Goal: Task Accomplishment & Management: Use online tool/utility

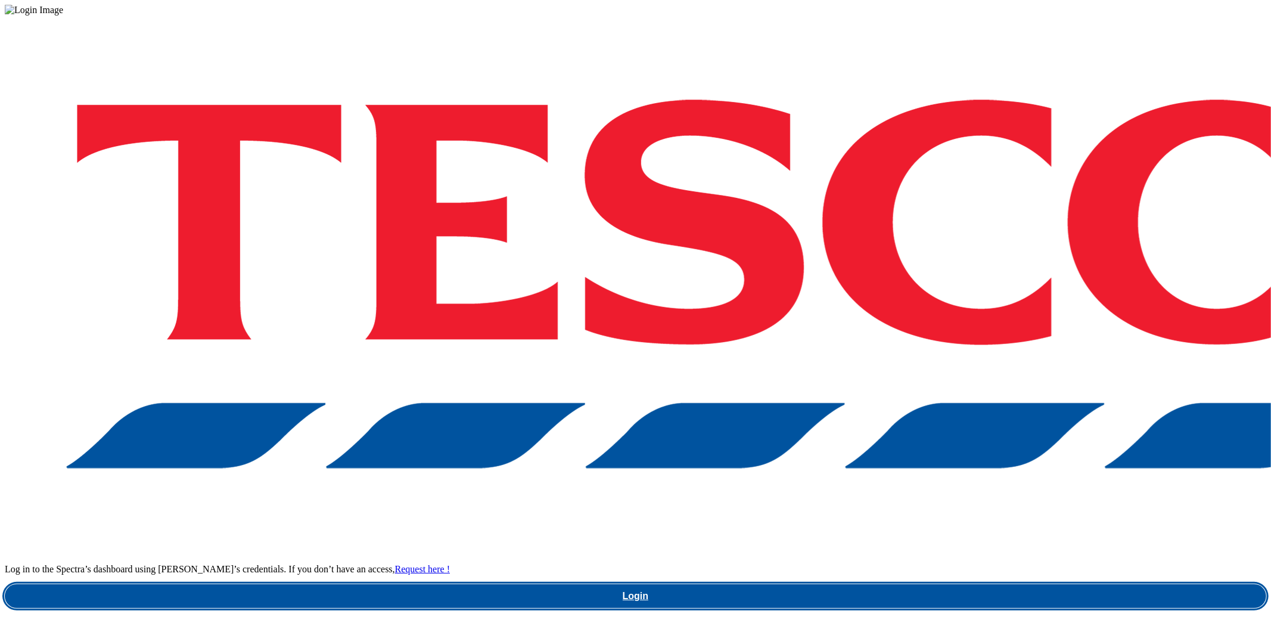
click at [947, 584] on link "Login" at bounding box center [635, 596] width 1261 height 24
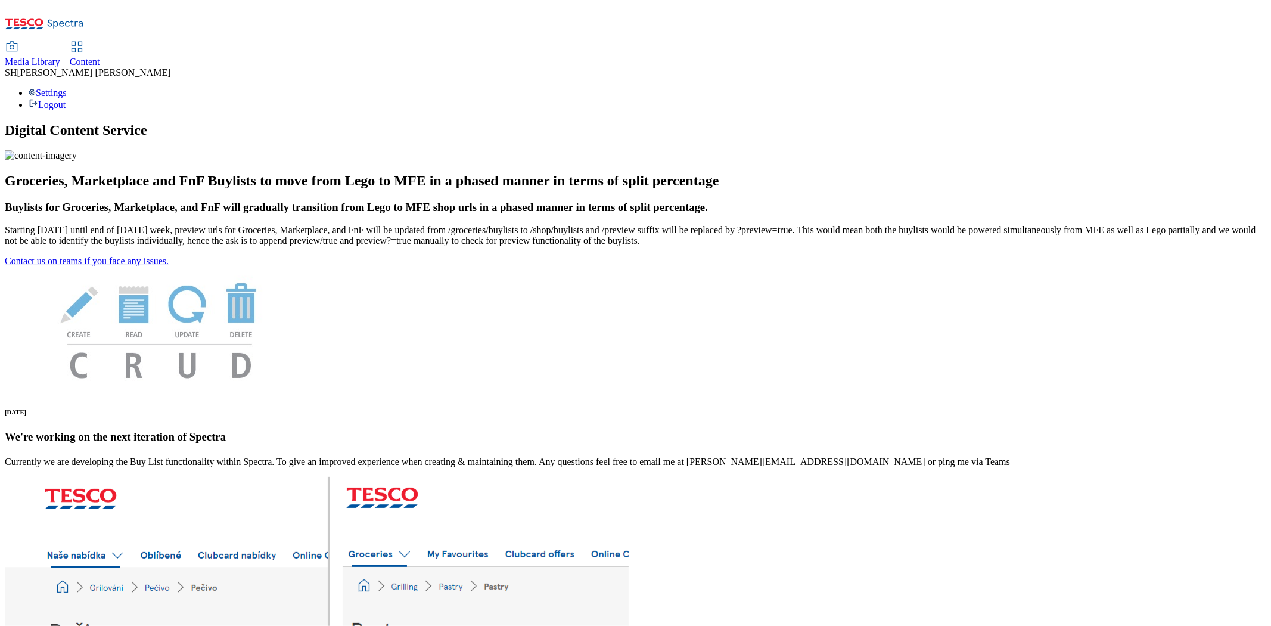
click at [100, 57] on span "Content" at bounding box center [85, 62] width 30 height 10
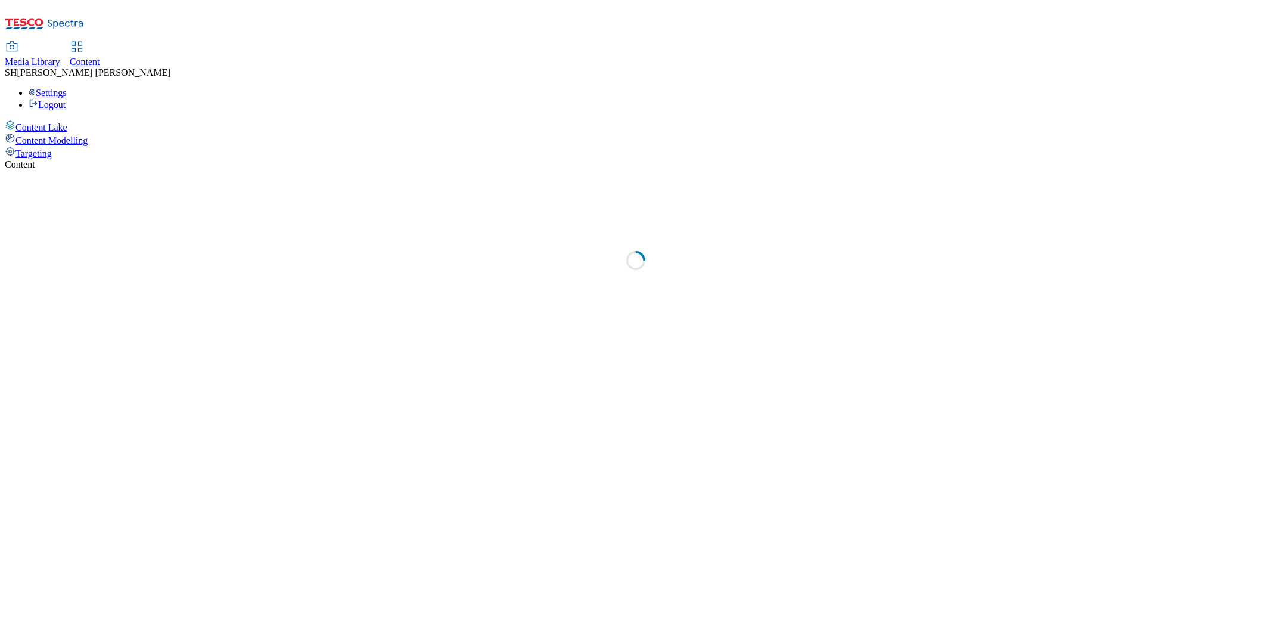
select select "ghs-uk"
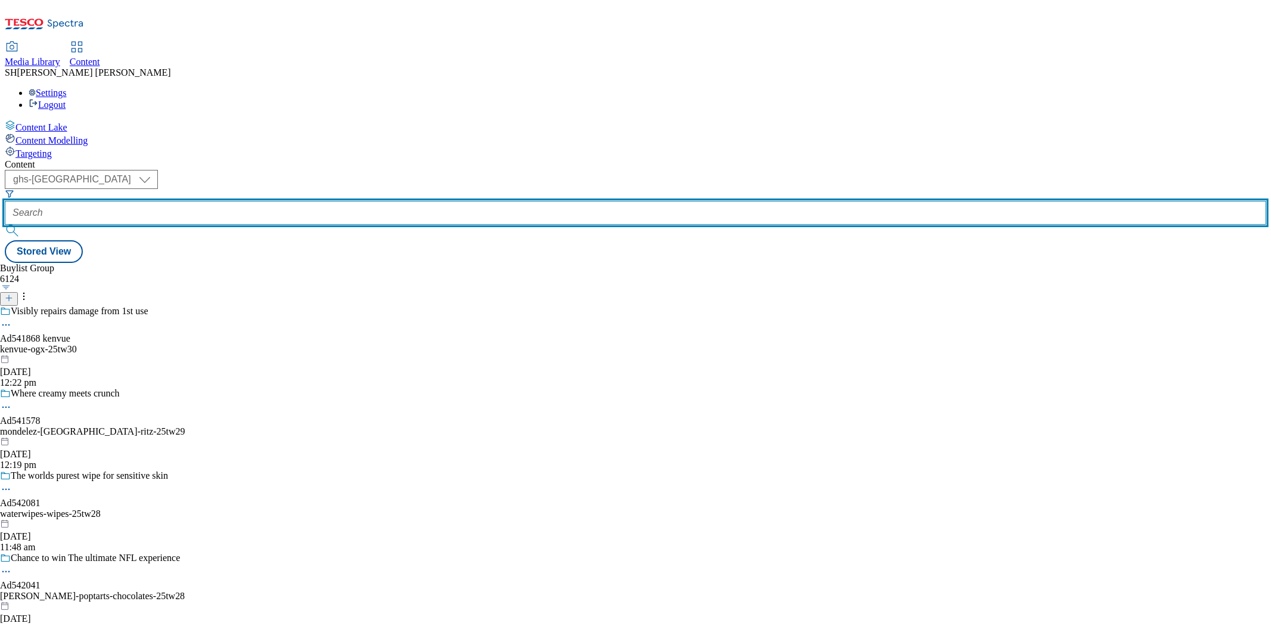
click at [272, 201] on input "text" at bounding box center [635, 213] width 1261 height 24
paste input "blueybaby/blueypouches"
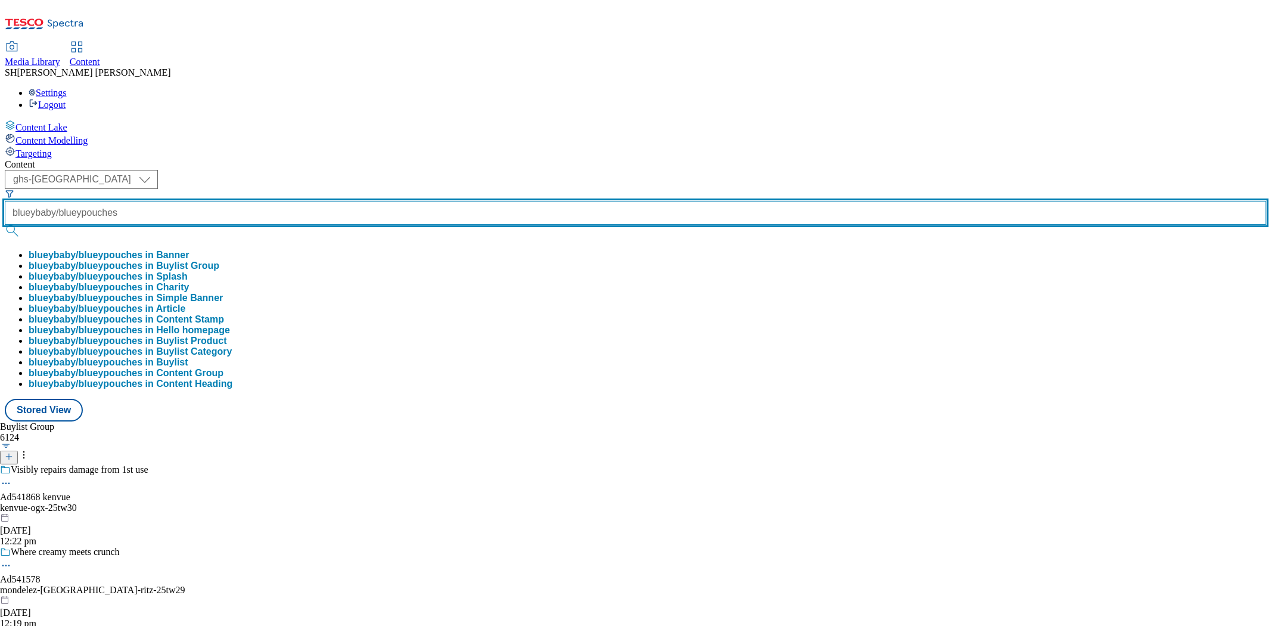
click at [5, 225] on button "submit" at bounding box center [13, 231] width 17 height 12
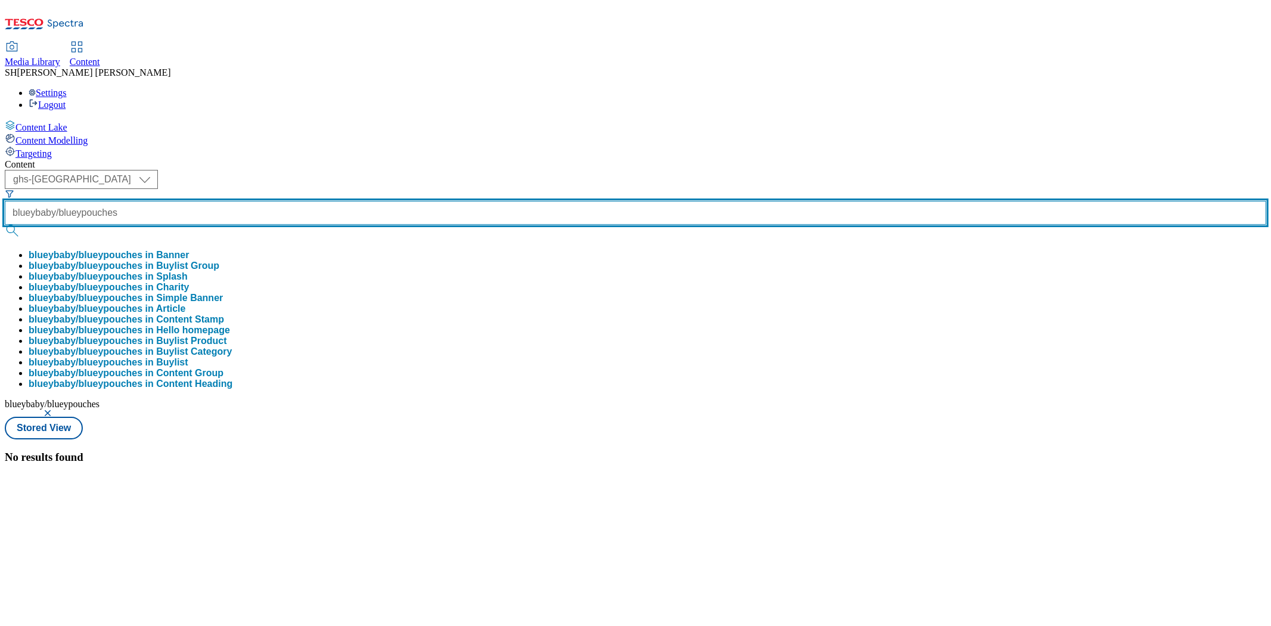
click at [295, 201] on input "blueybaby/blueypouches" at bounding box center [635, 213] width 1261 height 24
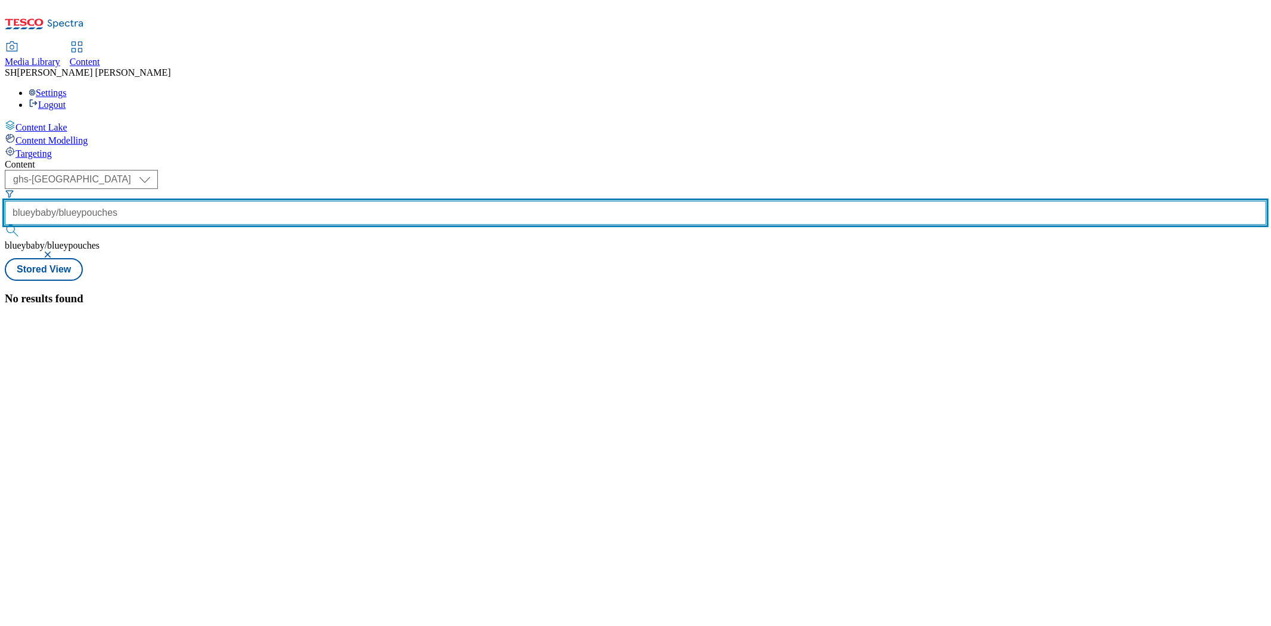
drag, startPoint x: 293, startPoint y: 94, endPoint x: 246, endPoint y: 93, distance: 46.5
click at [246, 189] on div "blueybaby/blueypouches" at bounding box center [635, 214] width 1261 height 51
click at [290, 201] on input "blueybaby/blueypouches" at bounding box center [635, 213] width 1261 height 24
drag, startPoint x: 291, startPoint y: 92, endPoint x: 459, endPoint y: 98, distance: 168.7
click at [459, 170] on div "( optional ) ghs-roi ghs-uk ghs-uk blueybaby/blueypouches blueybaby/blueypouches" at bounding box center [635, 214] width 1261 height 88
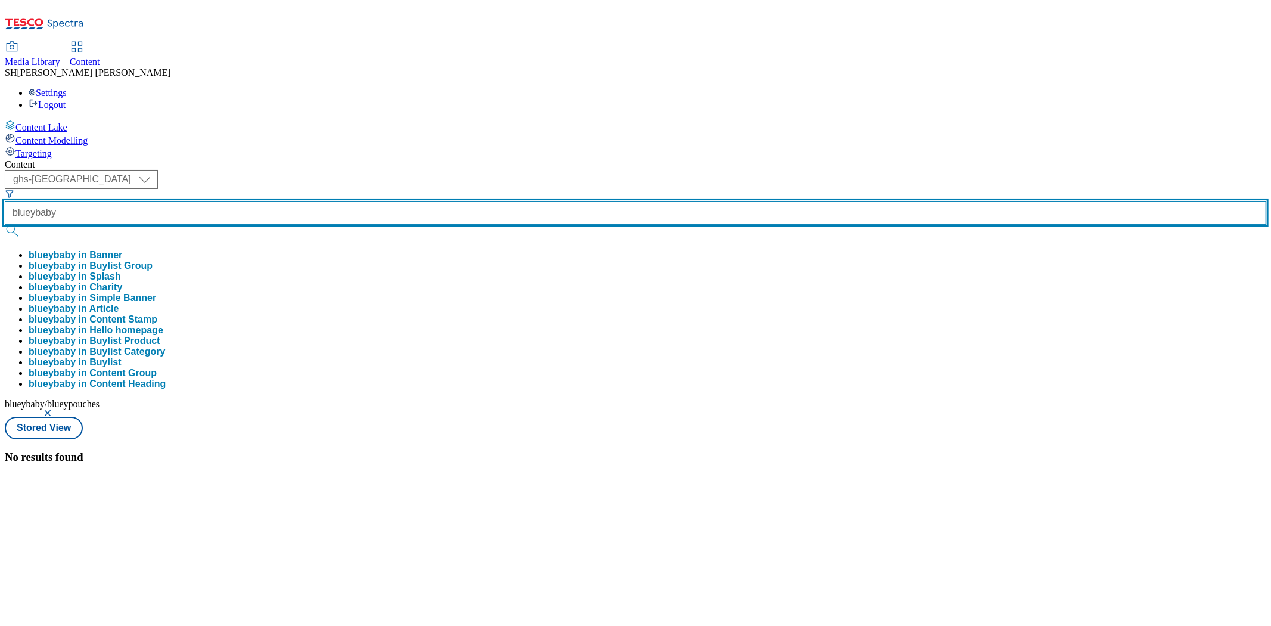
type input "blueybaby"
click at [5, 225] on button "submit" at bounding box center [13, 231] width 17 height 12
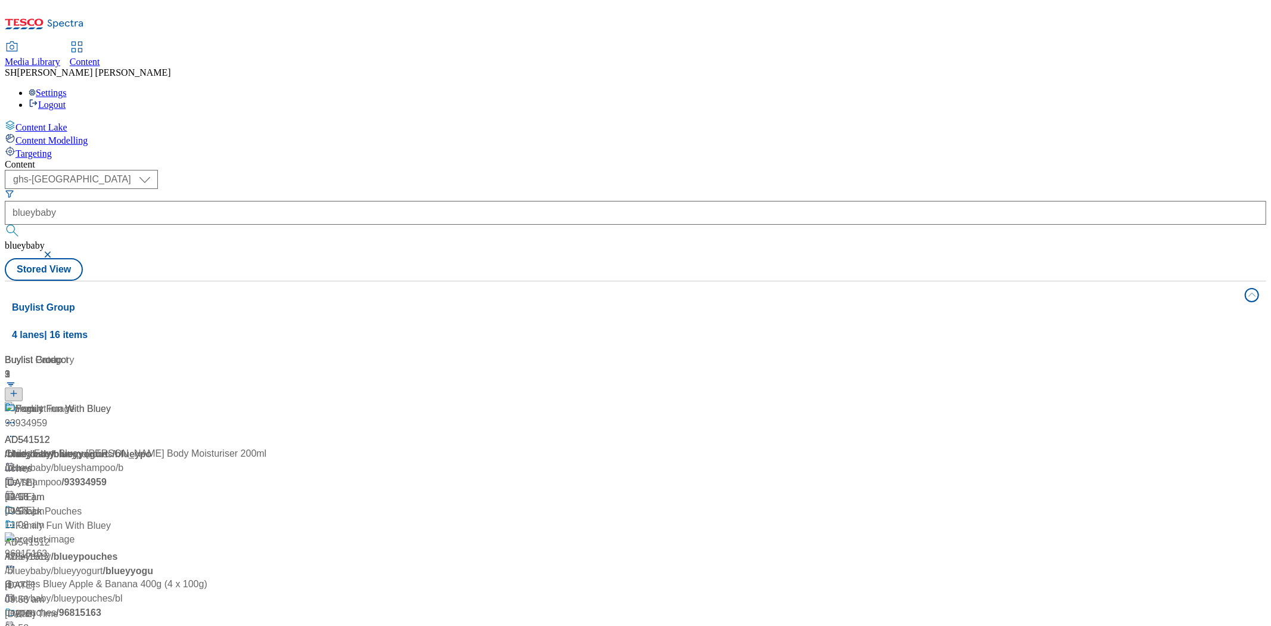
click at [620, 159] on div "Content ( optional ) ghs-roi ghs-uk ghs-uk blueybaby blueybaby Stored View Buyl…" at bounding box center [635, 479] width 1261 height 641
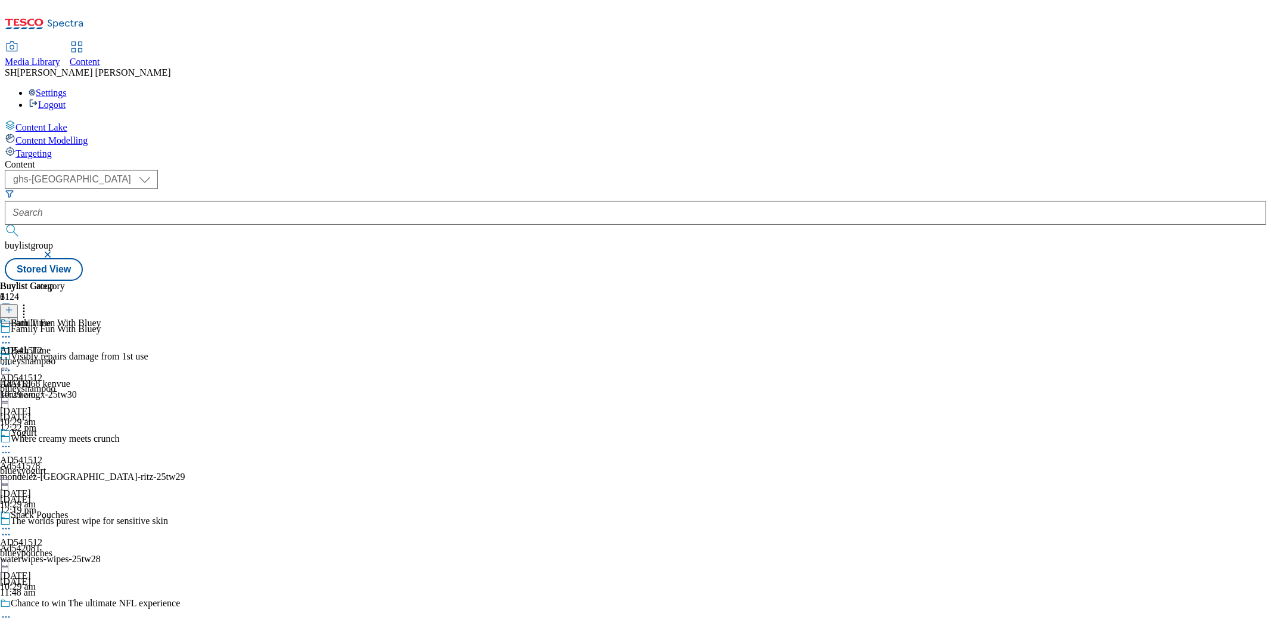
click at [12, 337] on icon at bounding box center [6, 343] width 12 height 12
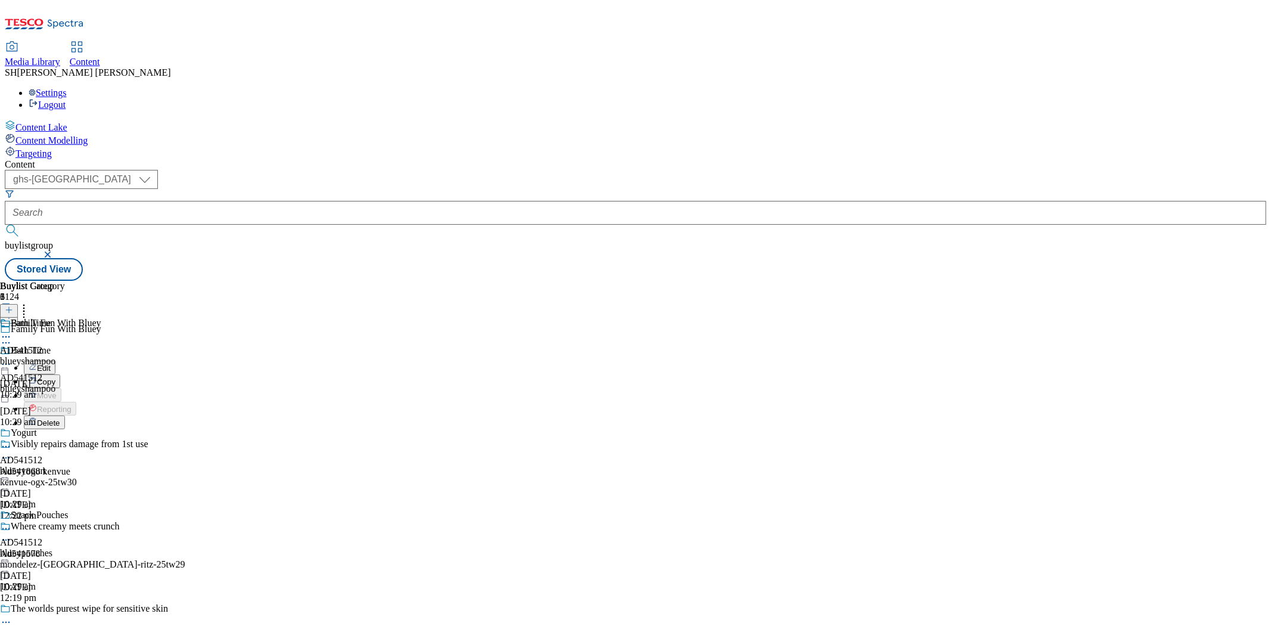
click at [51, 363] on span "Edit" at bounding box center [44, 367] width 14 height 9
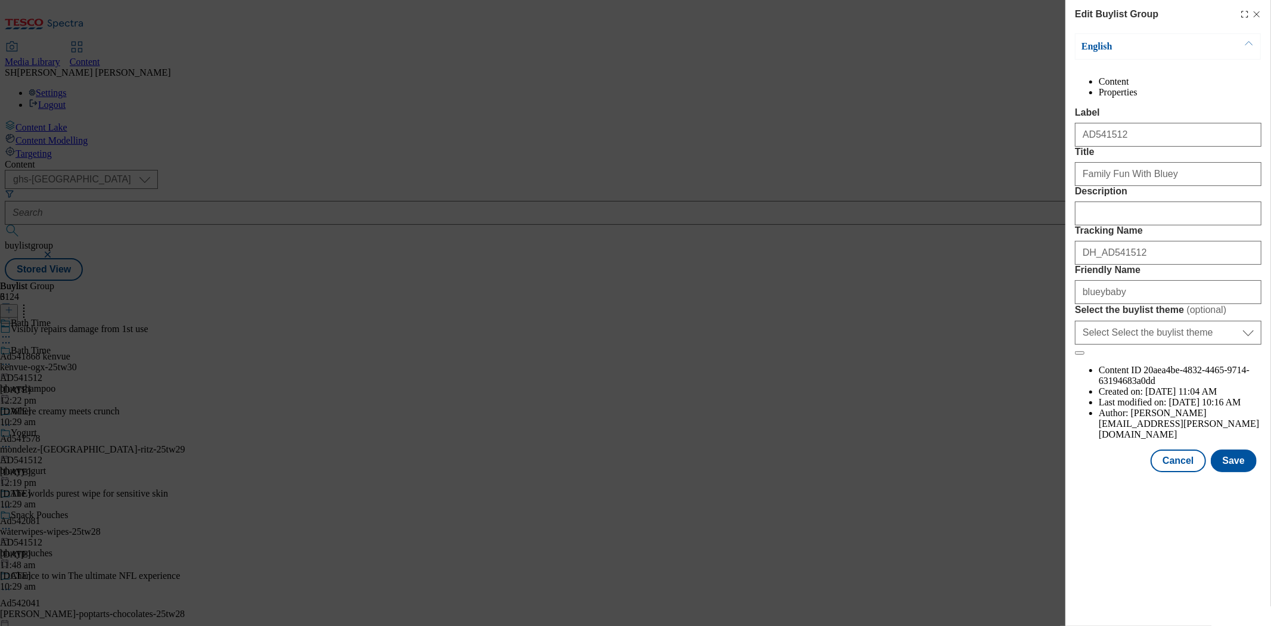
click at [1257, 13] on icon "Modal" at bounding box center [1257, 15] width 10 height 10
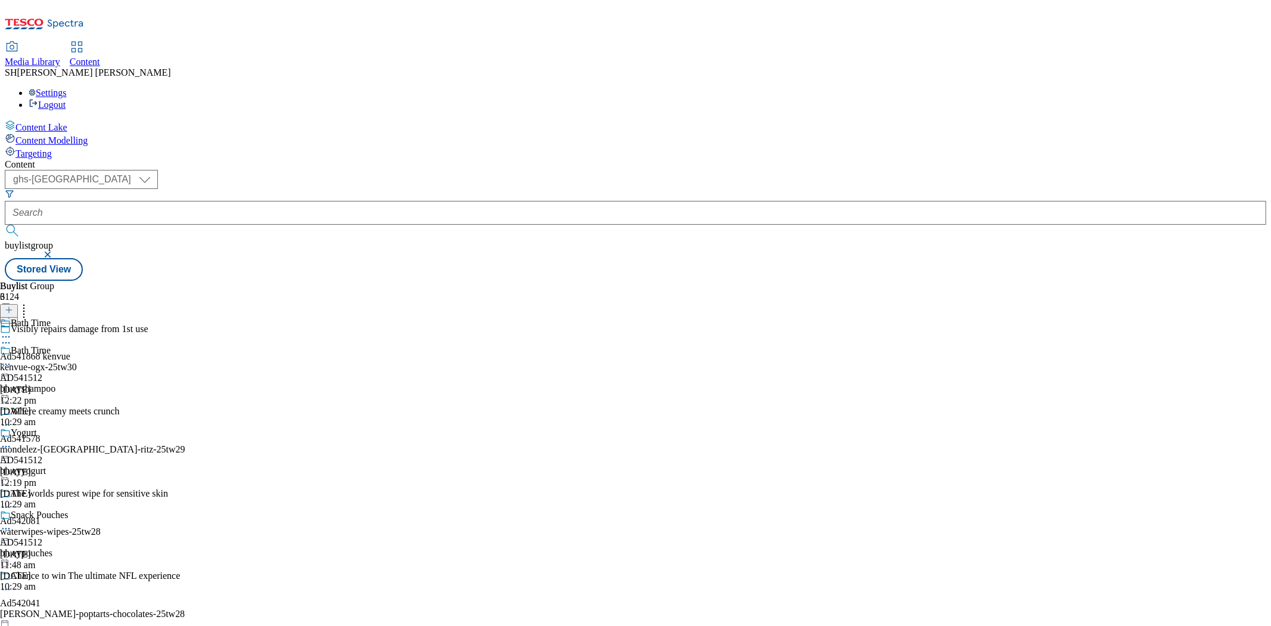
click at [68, 345] on div "Bath Time AD541512 blueyshampoo 21 Aug 2025 10:29 am" at bounding box center [34, 386] width 68 height 82
click at [12, 358] on icon at bounding box center [6, 364] width 12 height 12
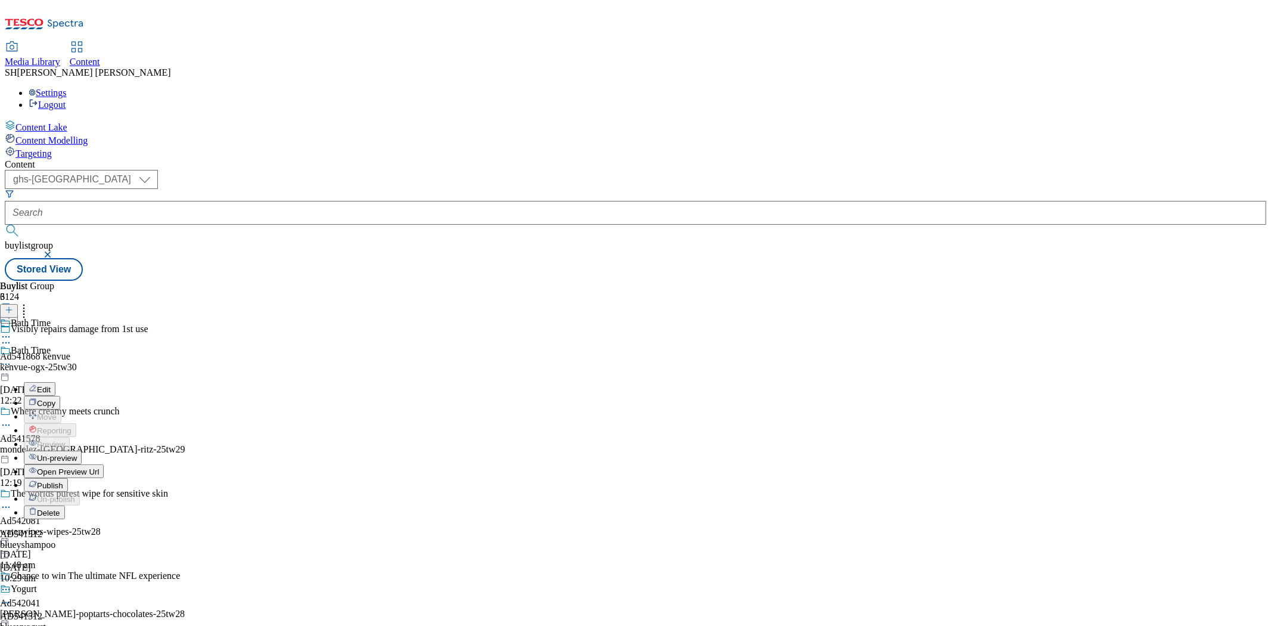
click at [55, 382] on button "Edit" at bounding box center [40, 389] width 32 height 14
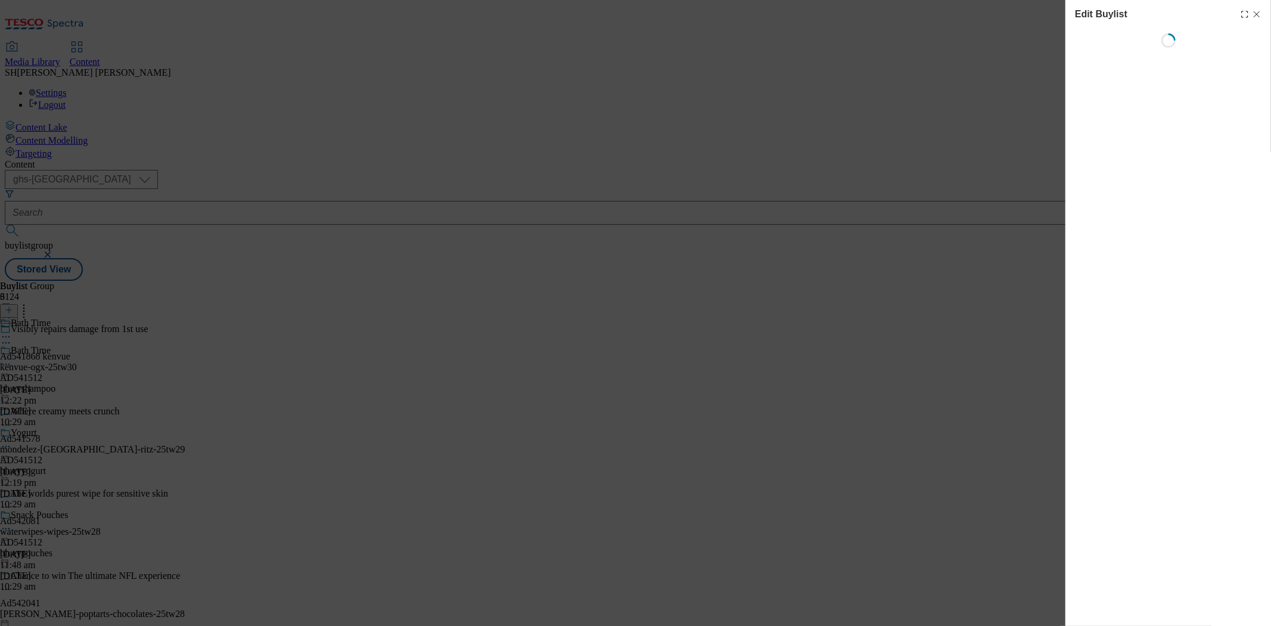
select select "seasonal"
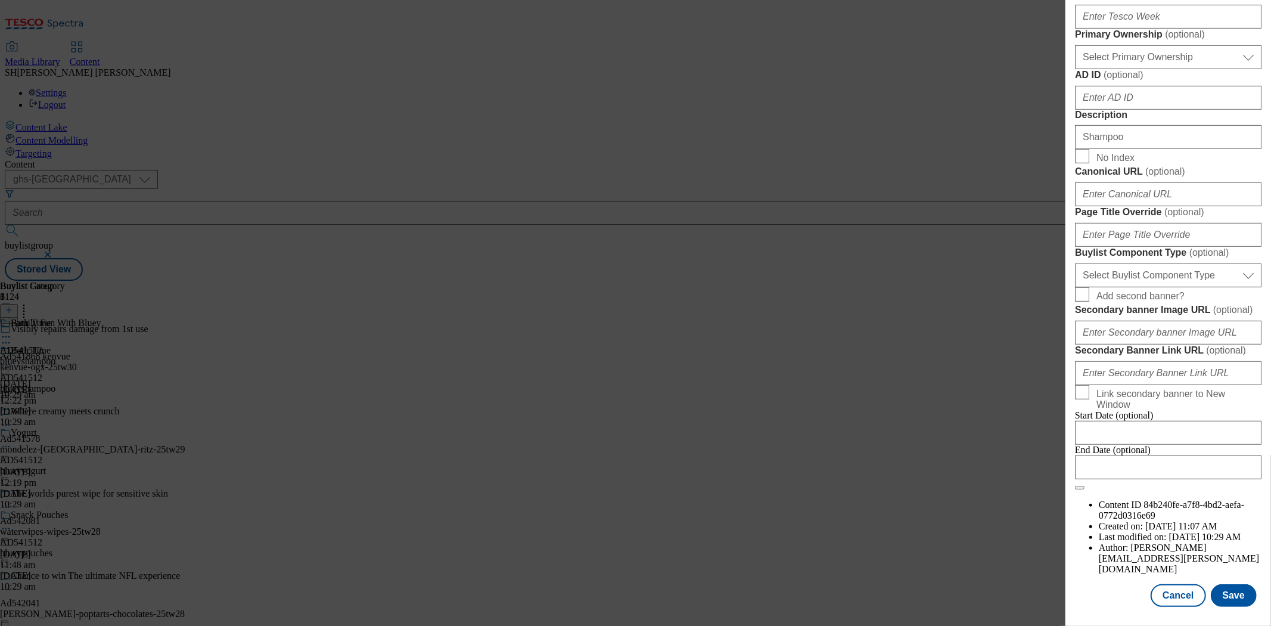
scroll to position [901, 0]
click at [914, 375] on div "Edit Buylist Tags 1 tags selected buylist English Content Properties Label AD54…" at bounding box center [635, 313] width 1271 height 626
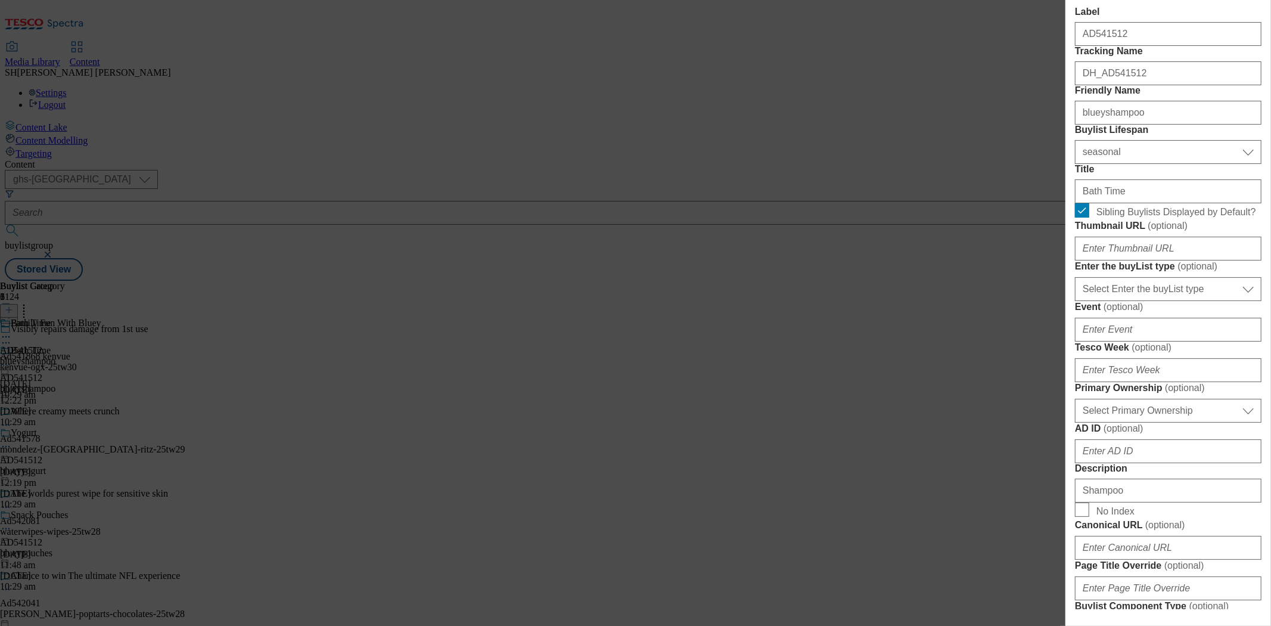
scroll to position [0, 0]
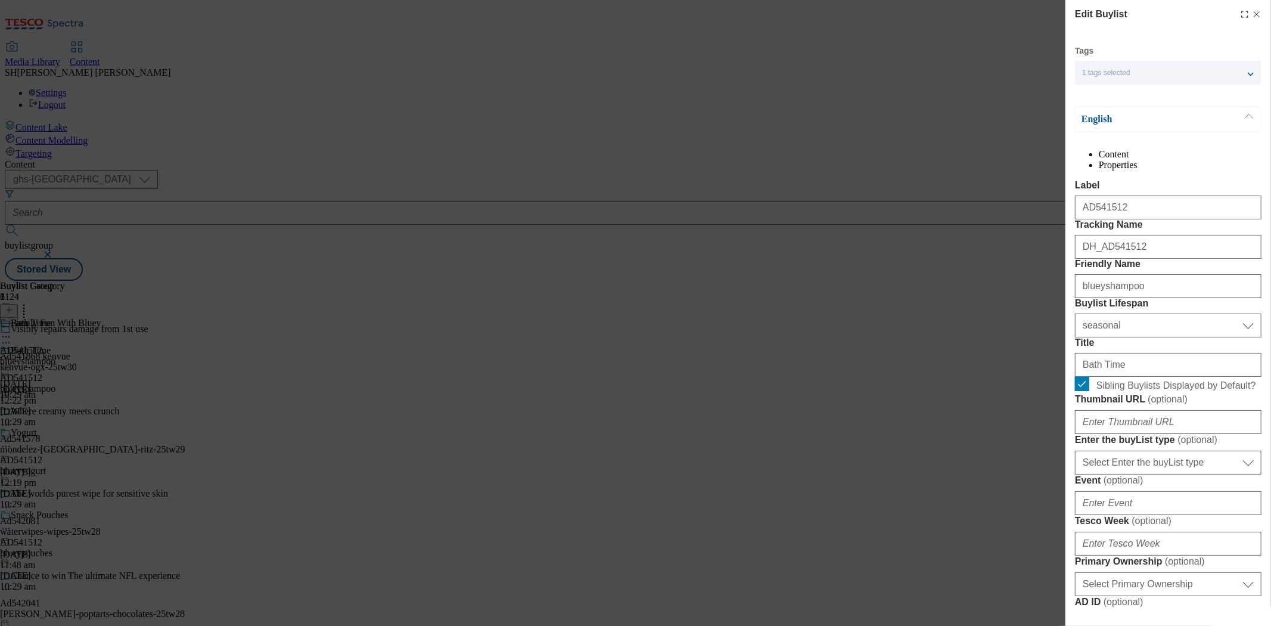
click at [1252, 13] on icon "Modal" at bounding box center [1257, 15] width 10 height 10
select select "seasonal"
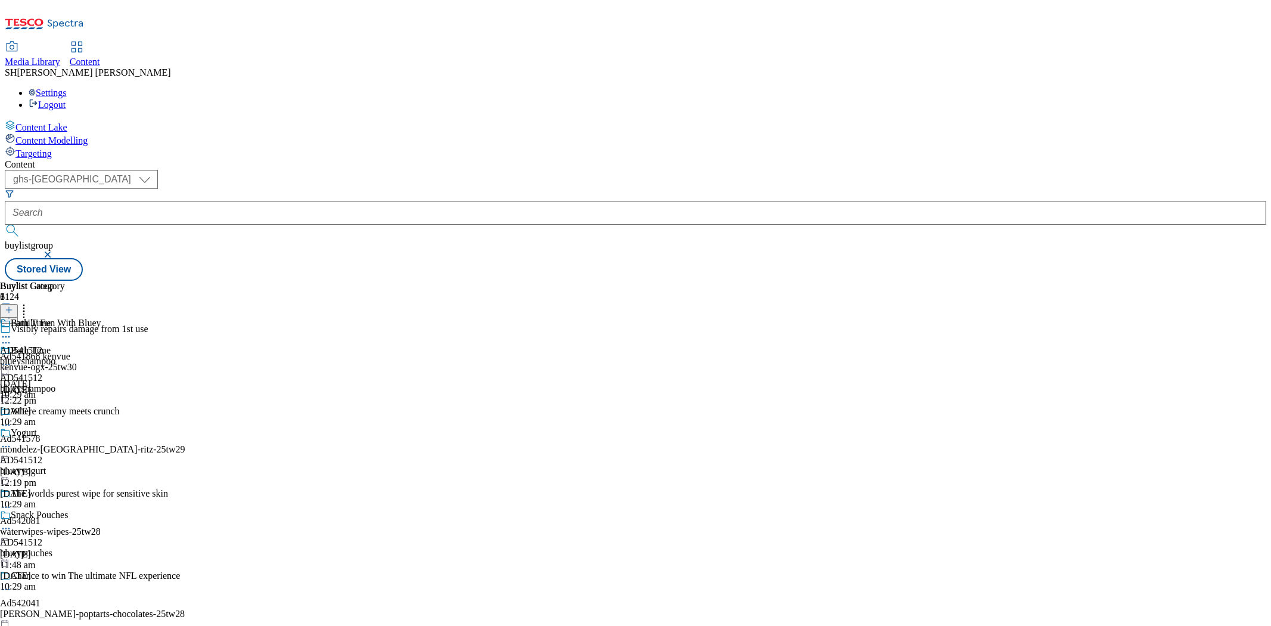
click at [68, 345] on div "Bath Time AD541512 blueyshampoo 21 Aug 2025 10:29 am" at bounding box center [34, 386] width 68 height 82
click at [42, 345] on span "AD541512" at bounding box center [21, 350] width 42 height 11
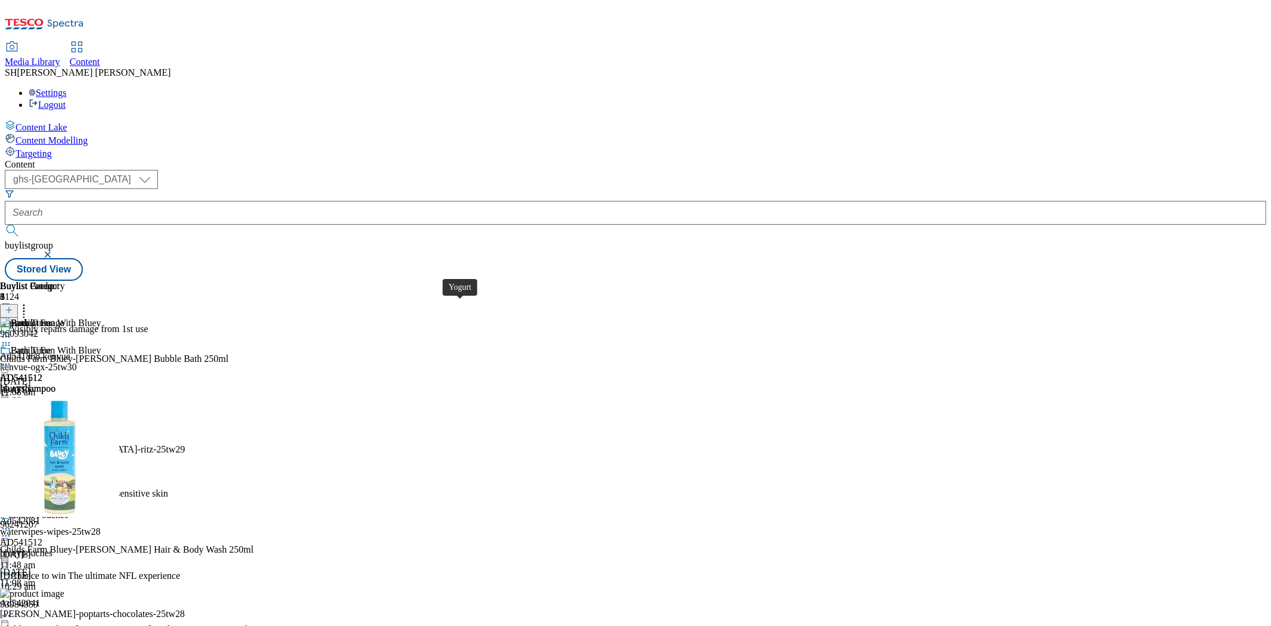
click at [68, 465] on div "blueyyogurt" at bounding box center [34, 470] width 68 height 11
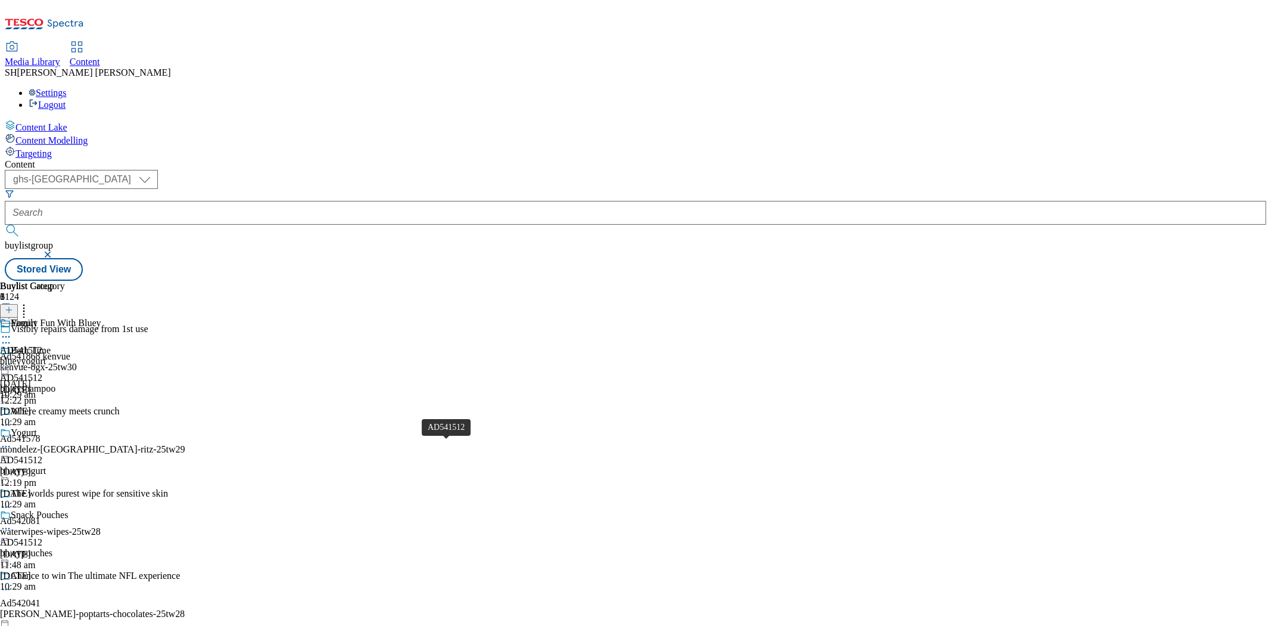
click at [42, 537] on div "AD541512" at bounding box center [21, 542] width 42 height 11
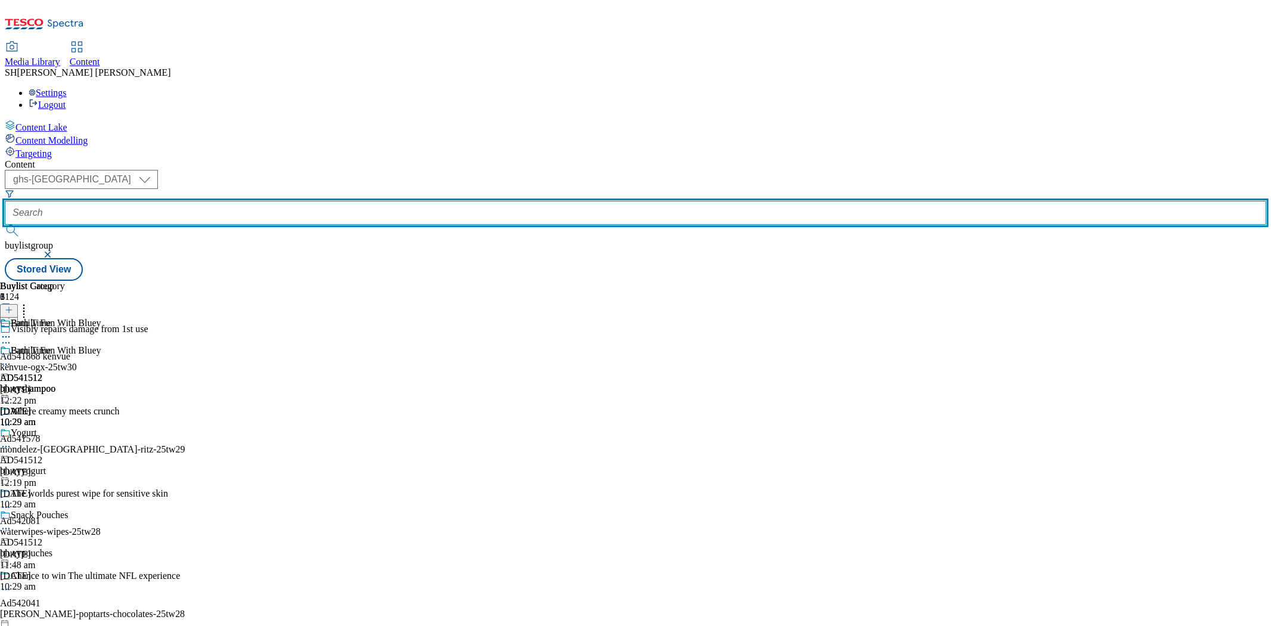
click at [296, 201] on input "text" at bounding box center [635, 213] width 1261 height 24
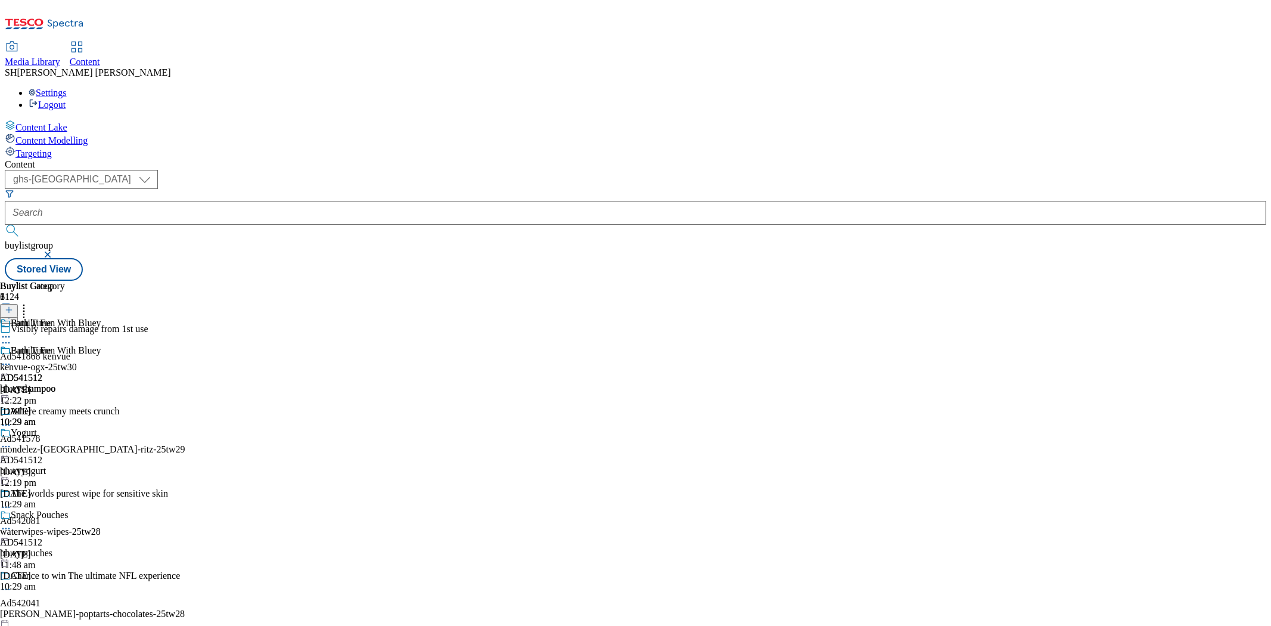
click at [55, 251] on button "button" at bounding box center [49, 254] width 12 height 7
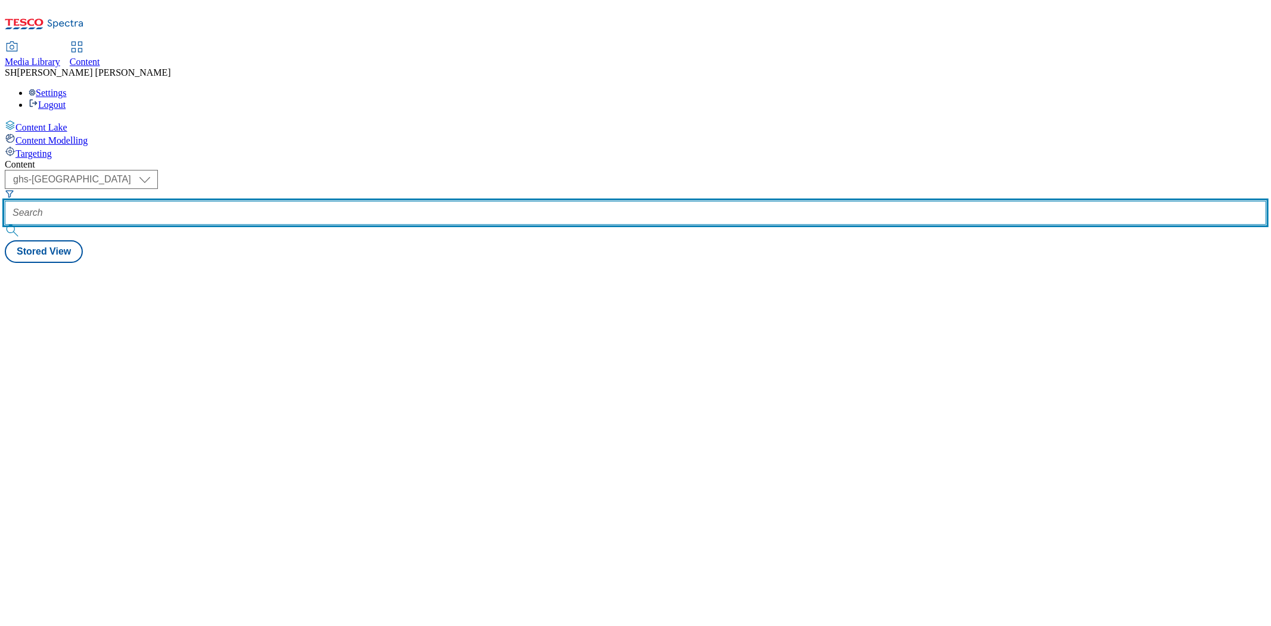
click at [291, 201] on input "text" at bounding box center [635, 213] width 1261 height 24
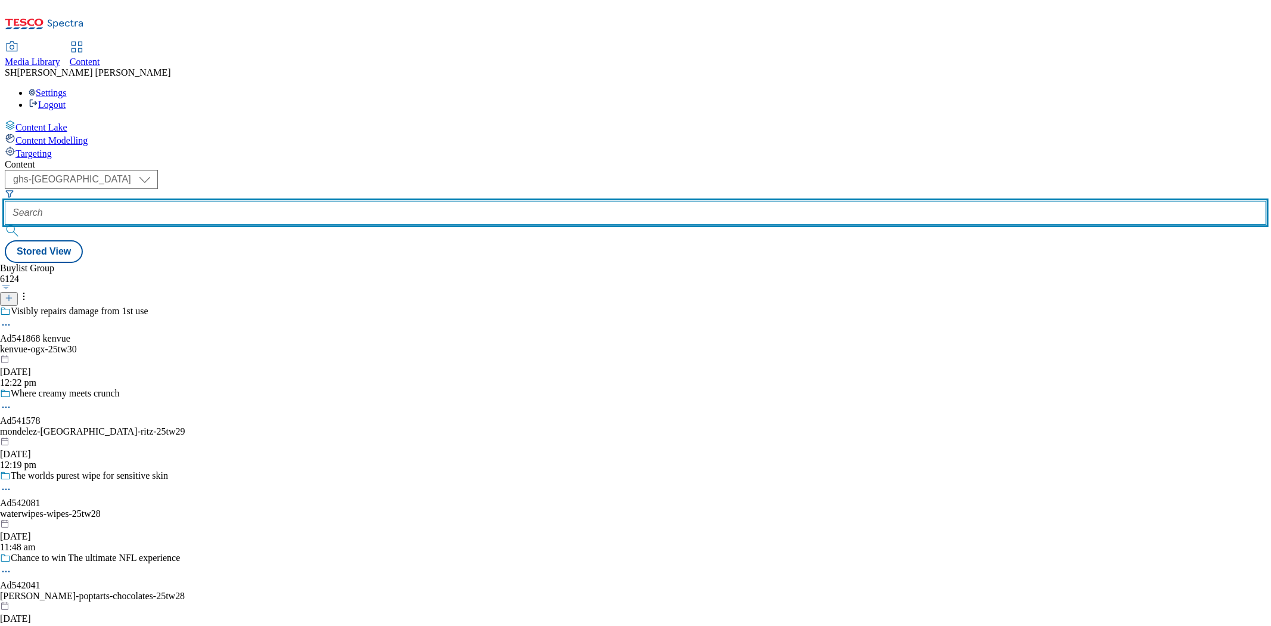
paste input "blueybaby/blueypouches"
drag, startPoint x: 292, startPoint y: 92, endPoint x: 427, endPoint y: 102, distance: 135.0
click at [427, 170] on div "( optional ) ghs-roi ghs-uk ghs-uk blueybaby/blueypouches Stored View" at bounding box center [635, 216] width 1261 height 93
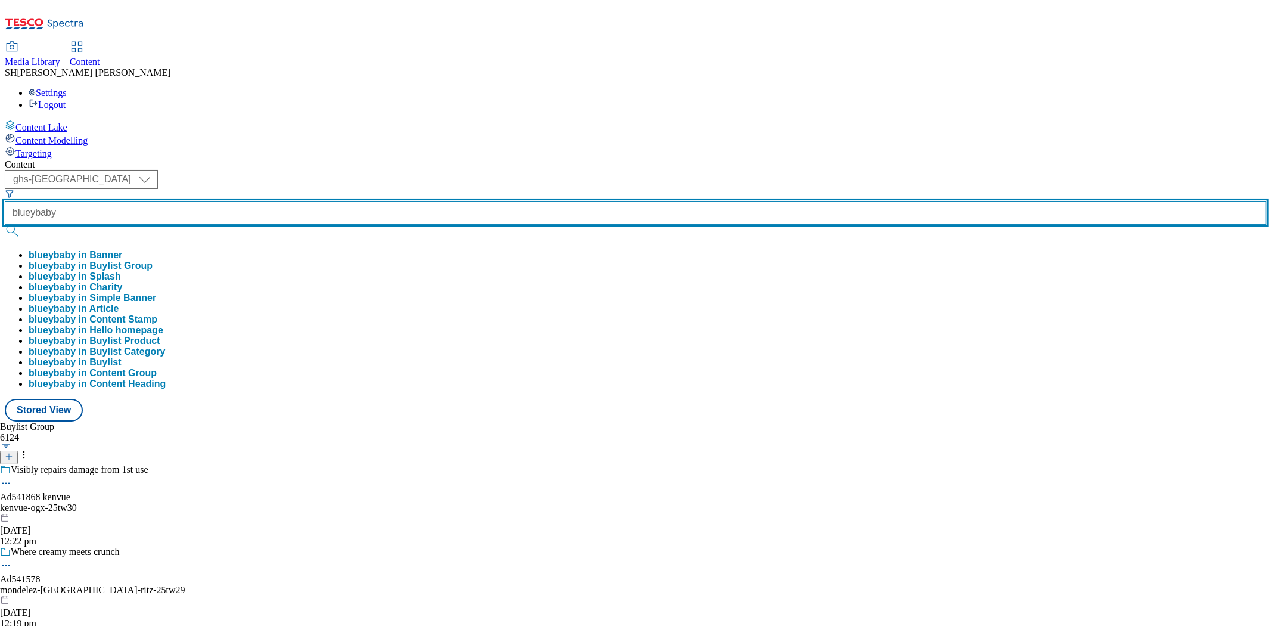
type input "blueybaby"
click at [5, 225] on button "submit" at bounding box center [13, 231] width 17 height 12
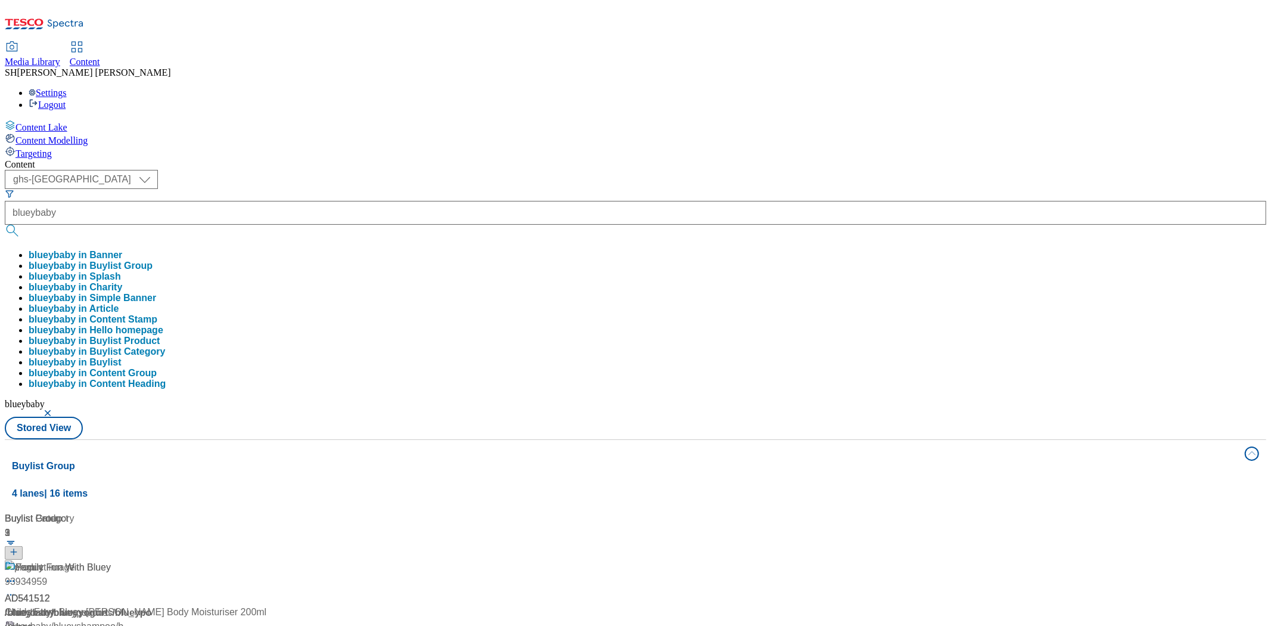
click at [154, 560] on div "Family Fun With Bluey" at bounding box center [79, 575] width 149 height 31
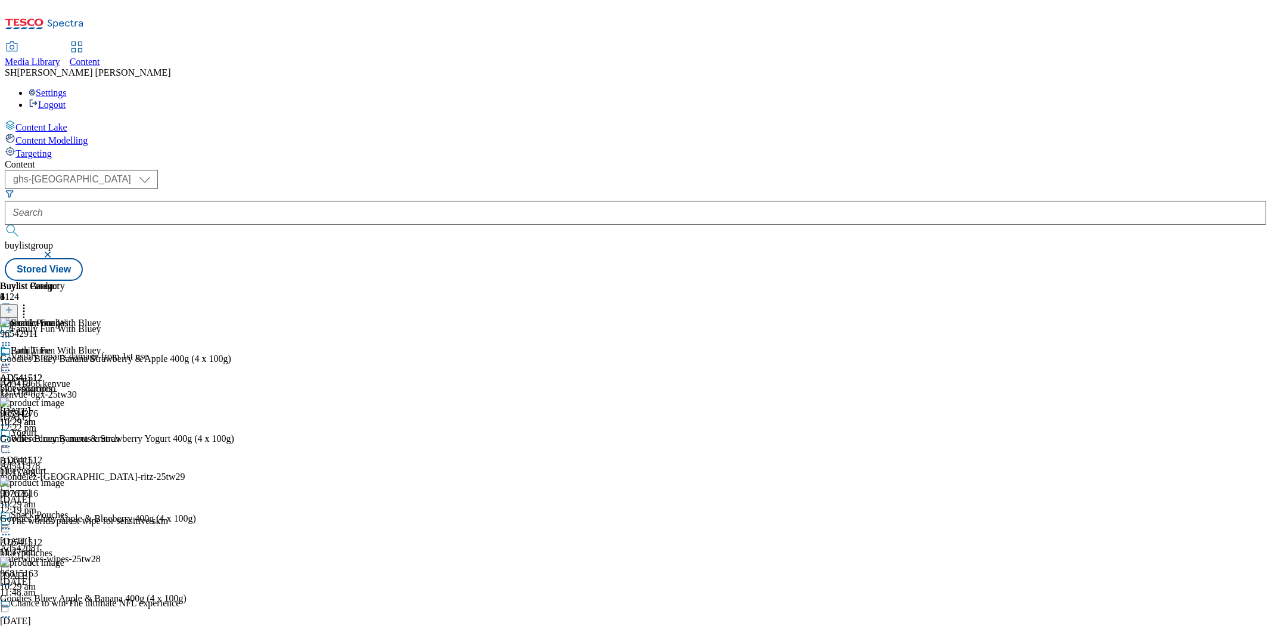
click at [12, 337] on icon at bounding box center [6, 343] width 12 height 12
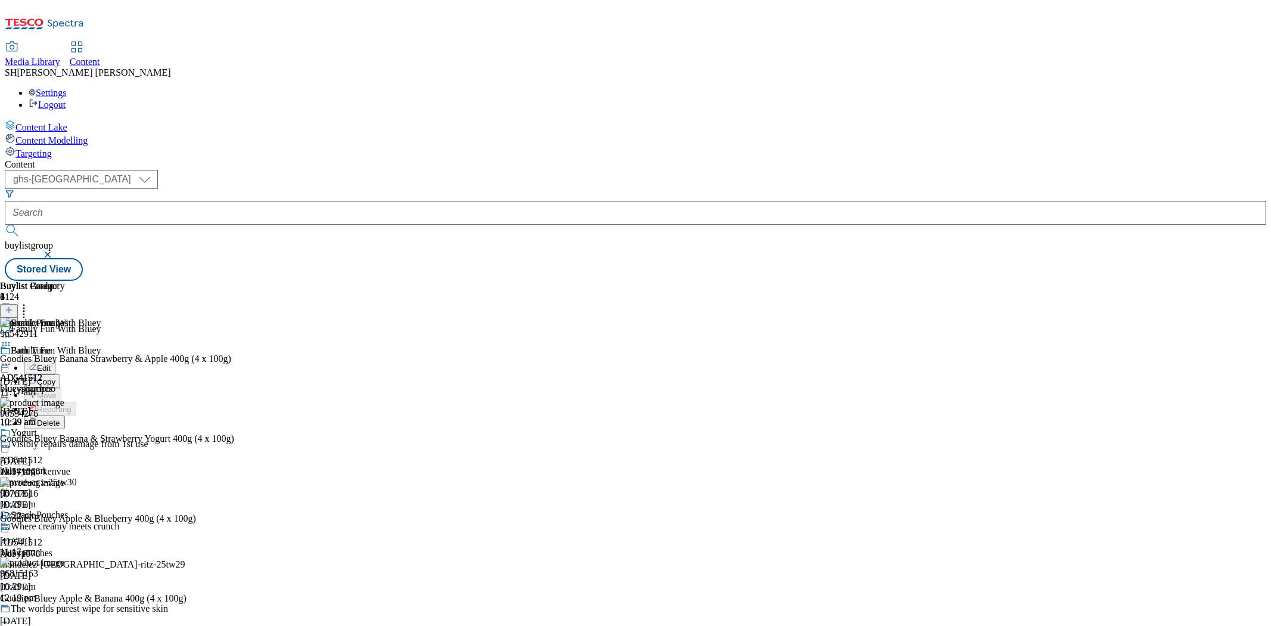
click at [51, 363] on span "Edit" at bounding box center [44, 367] width 14 height 9
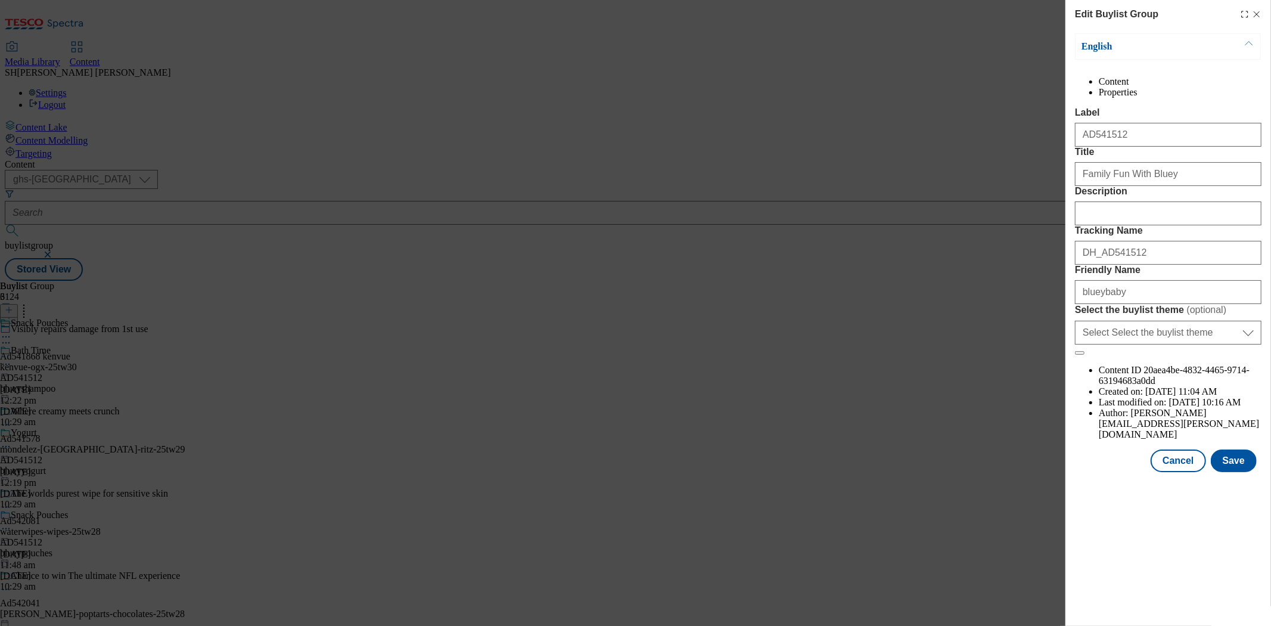
click at [282, 198] on div "Edit Buylist Group English Content Properties Label AD541512 Title Family Fun W…" at bounding box center [635, 313] width 1271 height 626
click at [1259, 14] on icon "Modal" at bounding box center [1257, 15] width 10 height 10
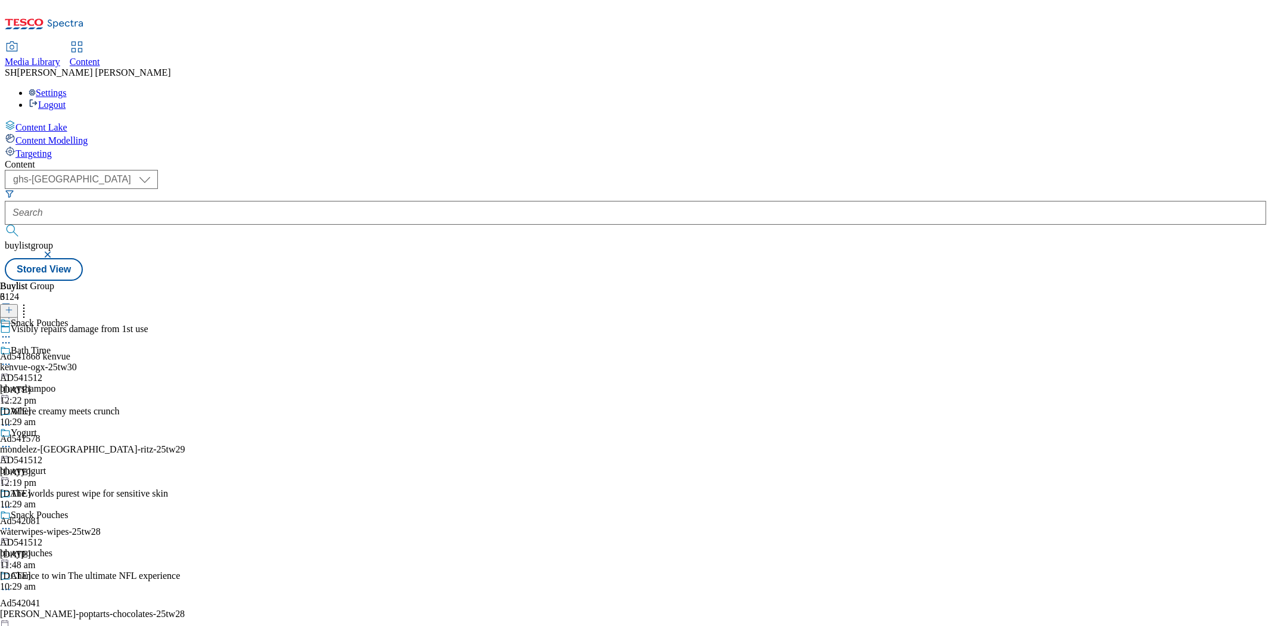
click at [68, 345] on div "Bath Time AD541512 blueyshampoo 21 Aug 2025 10:29 am" at bounding box center [34, 386] width 68 height 82
click at [101, 318] on div "Family Fun With Bluey AD541512 blueyshampoo 21 Aug 2025 10:29 am" at bounding box center [50, 359] width 101 height 82
click at [101, 383] on div "blueyshampoo" at bounding box center [50, 388] width 101 height 11
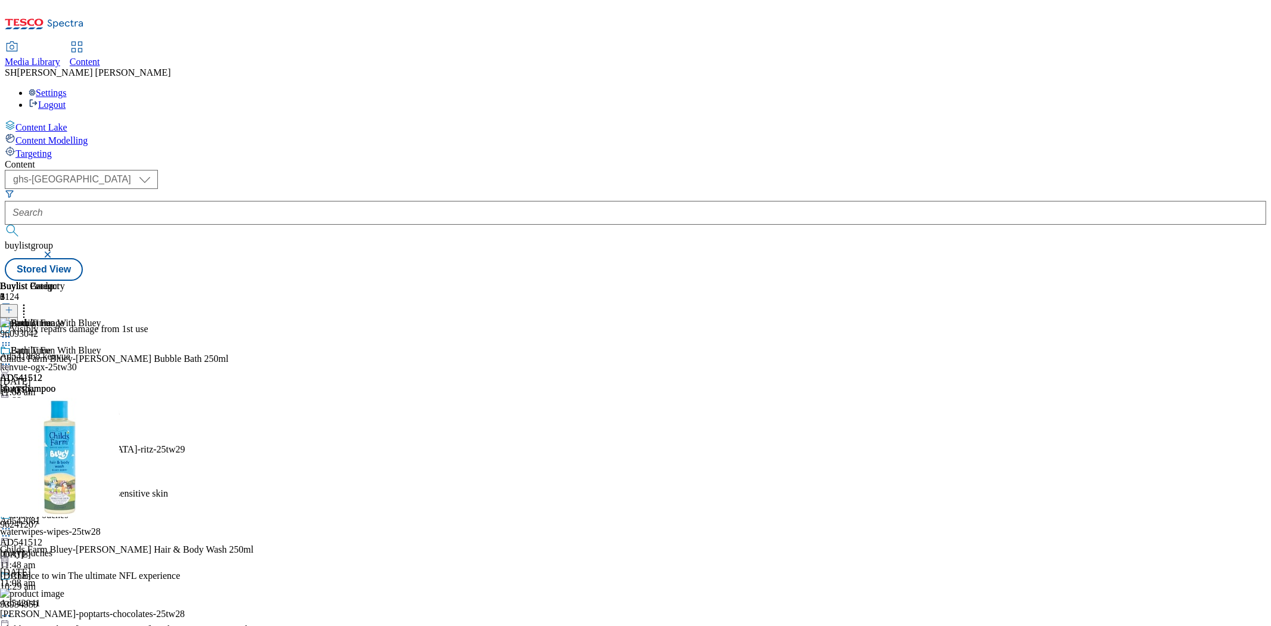
click at [12, 358] on icon at bounding box center [6, 364] width 12 height 12
click at [51, 385] on span "Edit" at bounding box center [44, 389] width 14 height 9
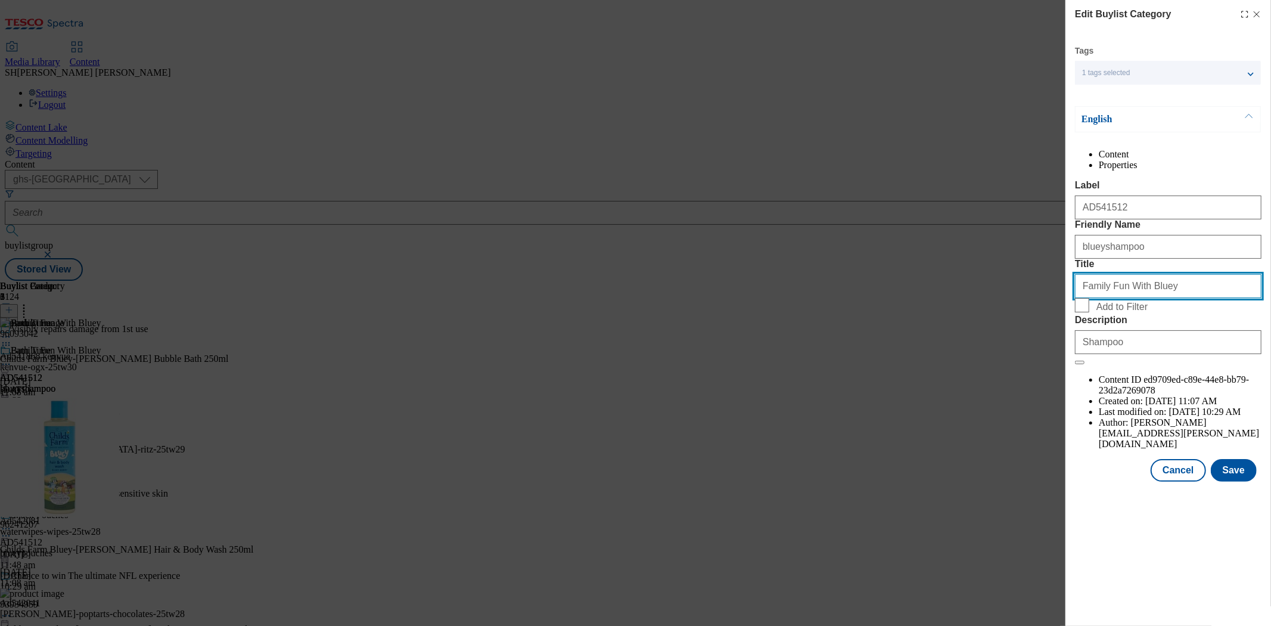
drag, startPoint x: 1183, startPoint y: 355, endPoint x: 1065, endPoint y: 360, distance: 117.5
click at [1067, 361] on div "Edit Buylist Category Tags 1 tags selected buylist category English Content Pro…" at bounding box center [1168, 242] width 206 height 484
type input "the range"
click at [1248, 481] on button "Save" at bounding box center [1234, 470] width 46 height 23
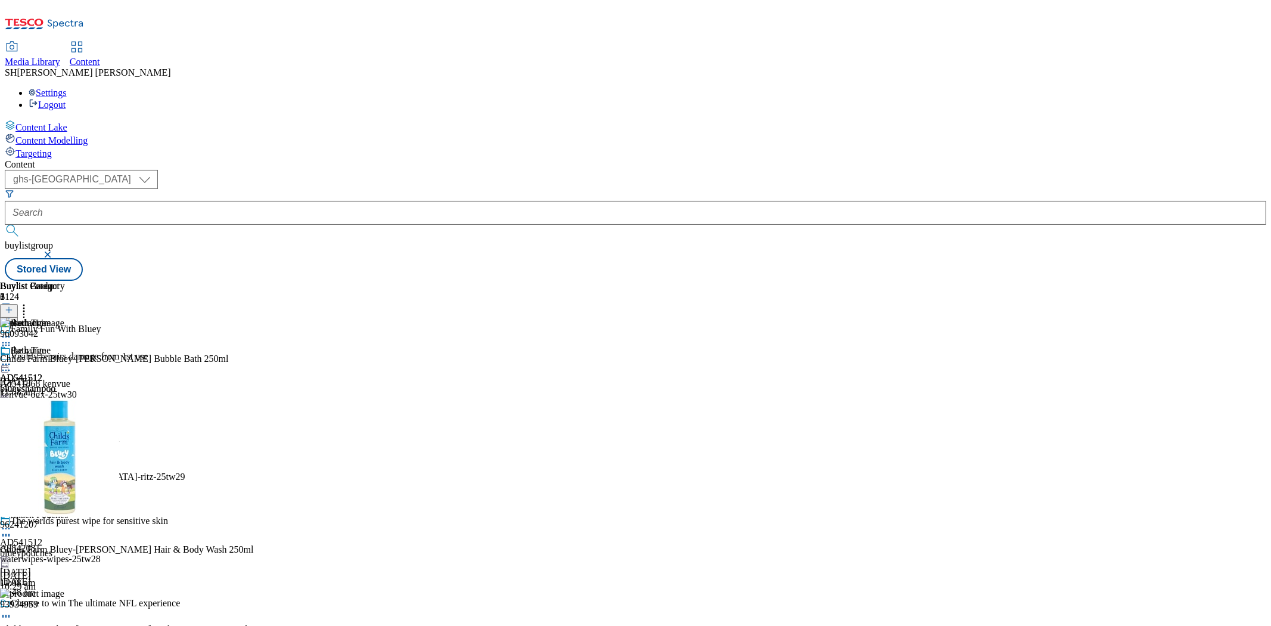
click at [12, 358] on icon at bounding box center [6, 364] width 12 height 12
click at [65, 440] on span "Preview" at bounding box center [51, 444] width 28 height 9
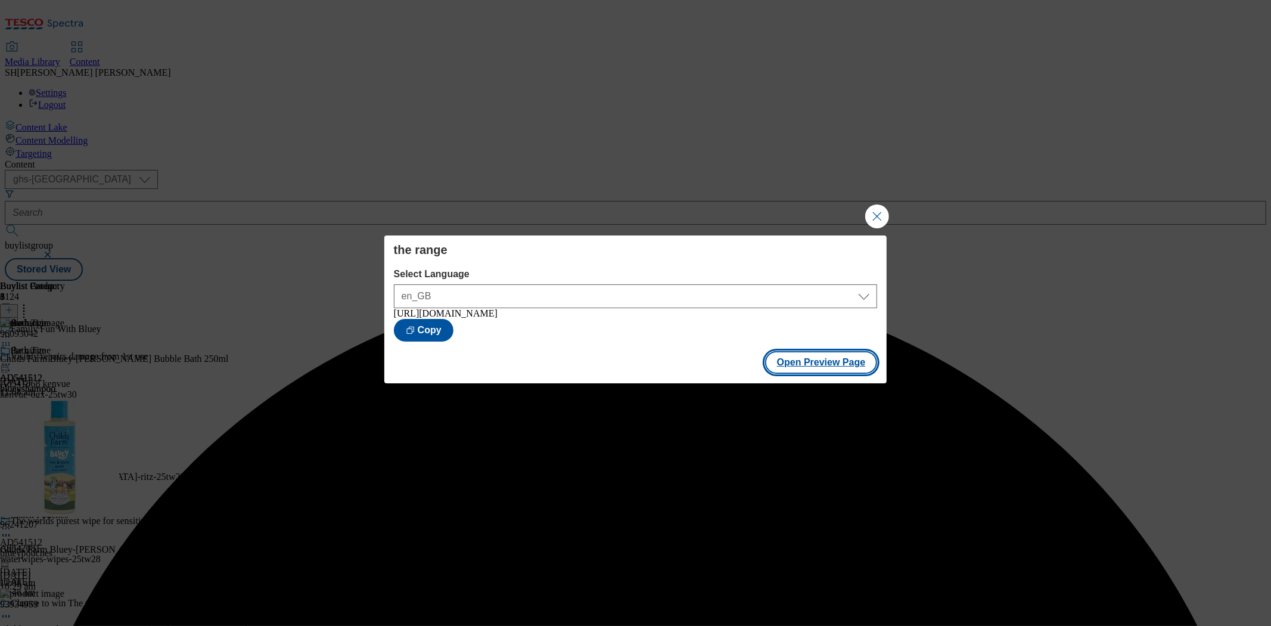
click at [826, 364] on button "Open Preview Page" at bounding box center [821, 362] width 113 height 23
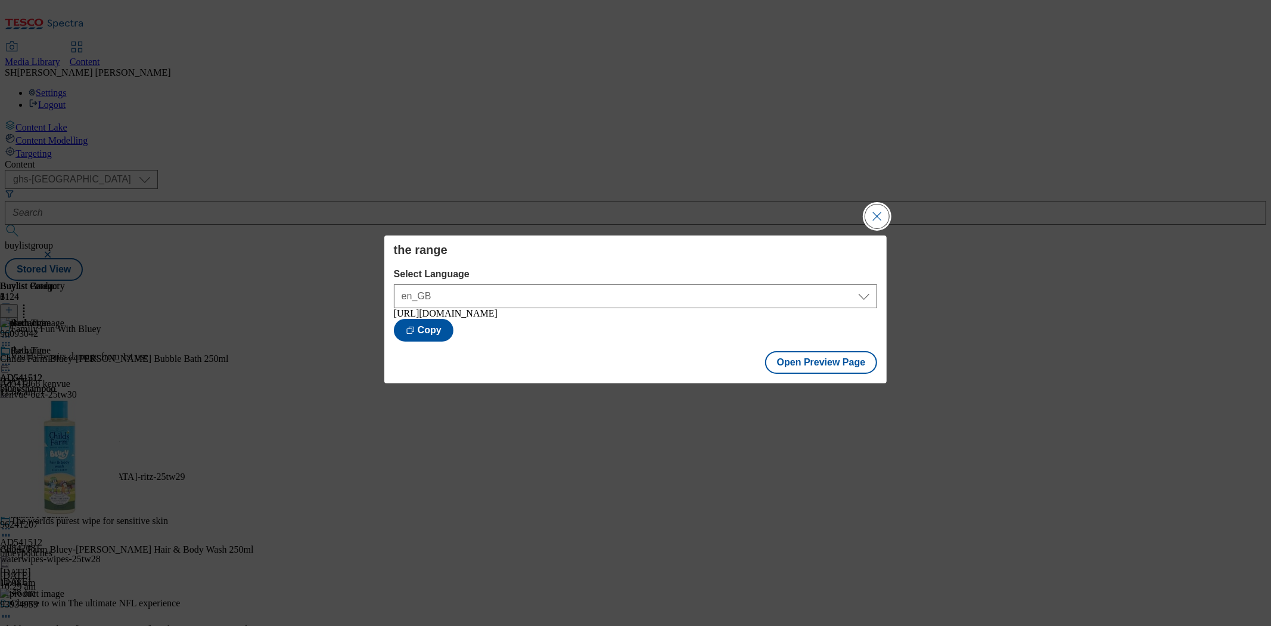
click at [876, 213] on button "Close Modal" at bounding box center [877, 216] width 24 height 24
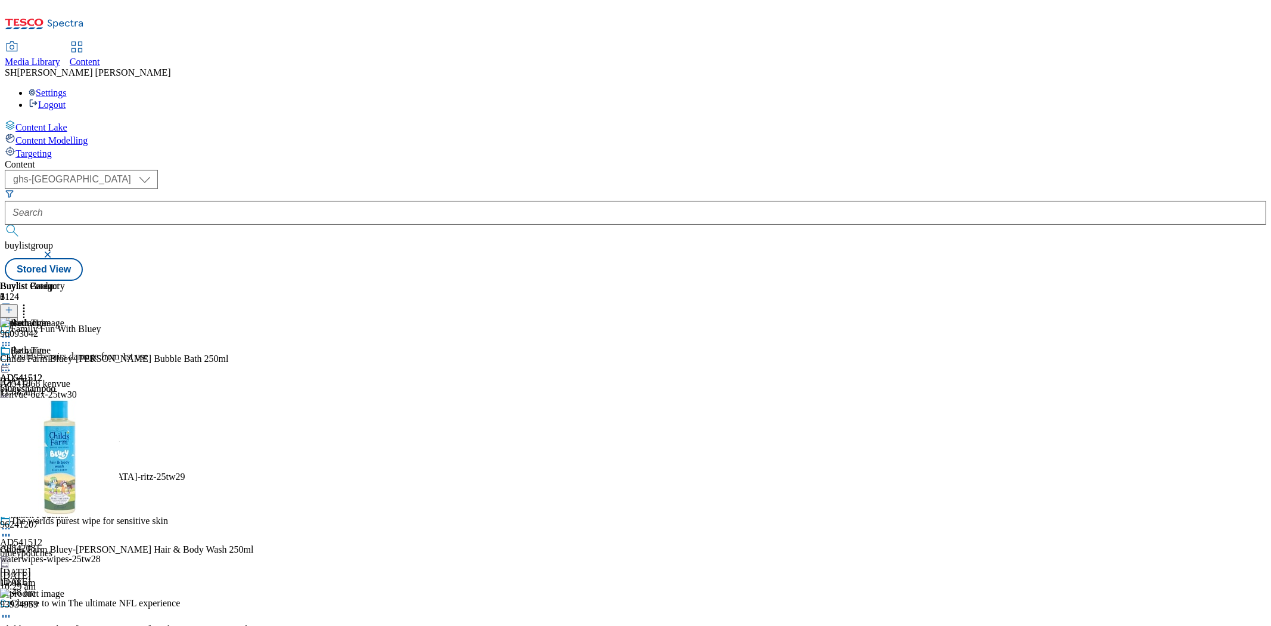
click at [12, 358] on icon at bounding box center [6, 364] width 12 height 12
drag, startPoint x: 192, startPoint y: 180, endPoint x: 287, endPoint y: 182, distance: 94.8
click at [206, 324] on div "Family Fun With Bluey" at bounding box center [103, 337] width 206 height 27
copy div "Family Fun With Bluey"
click at [12, 358] on icon at bounding box center [6, 364] width 12 height 12
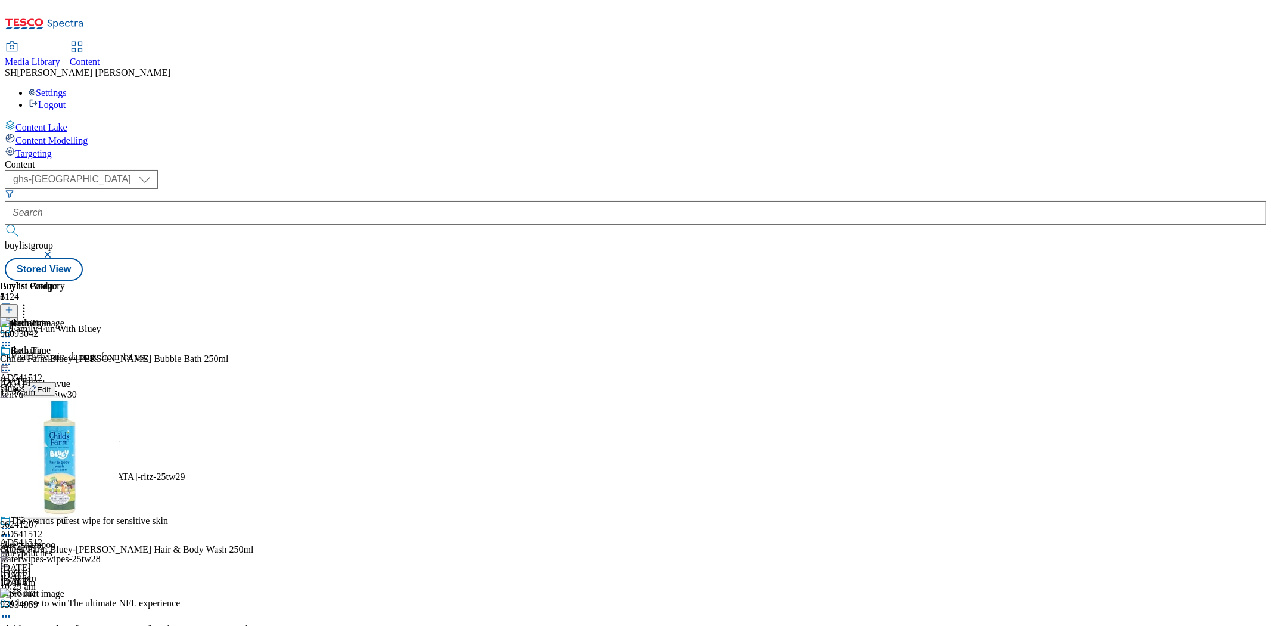
click at [77, 453] on span "Un-preview" at bounding box center [57, 457] width 40 height 9
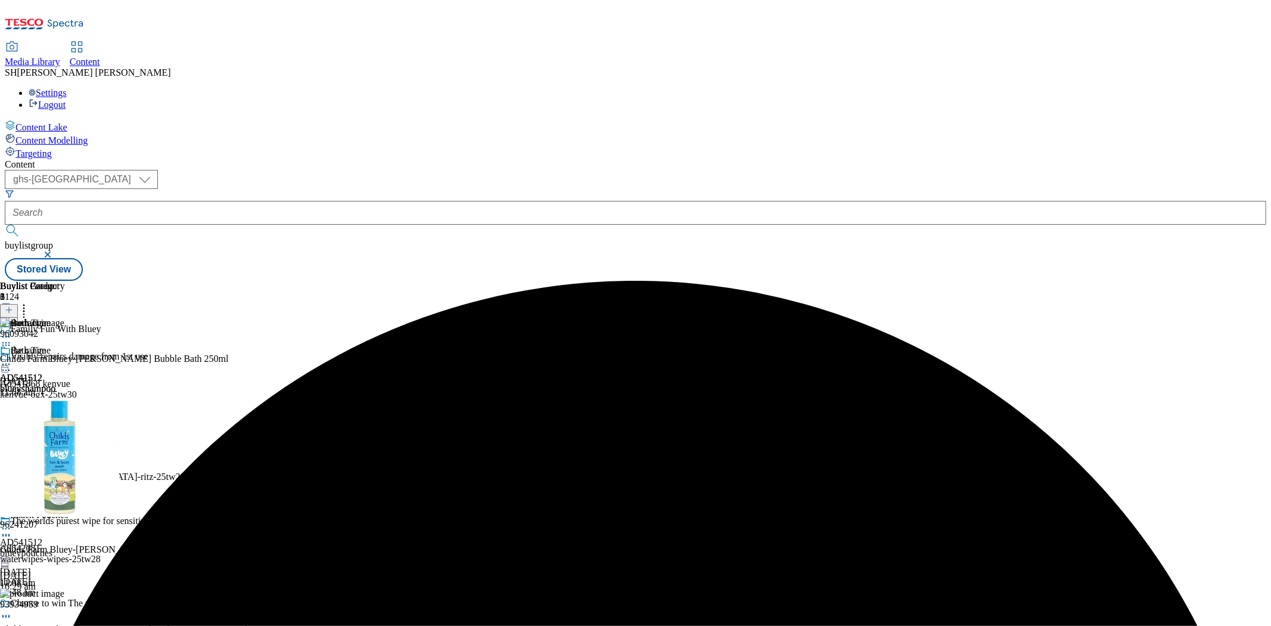
click at [12, 358] on icon at bounding box center [6, 364] width 12 height 12
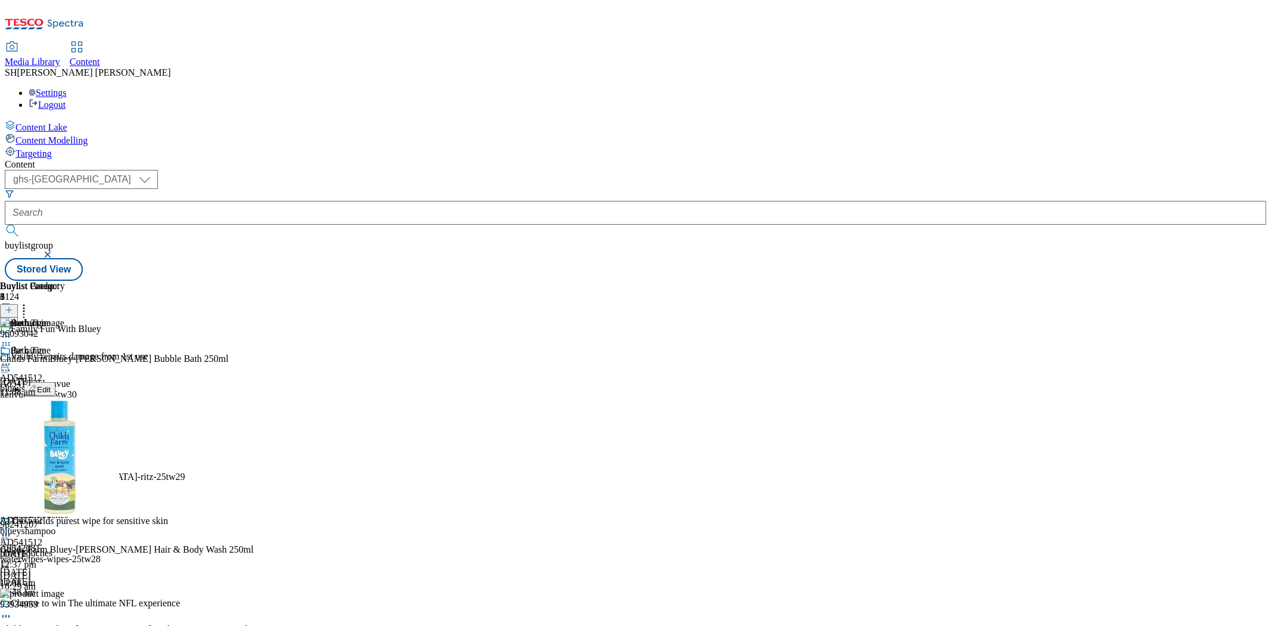
click at [70, 437] on button "Preview" at bounding box center [47, 444] width 46 height 14
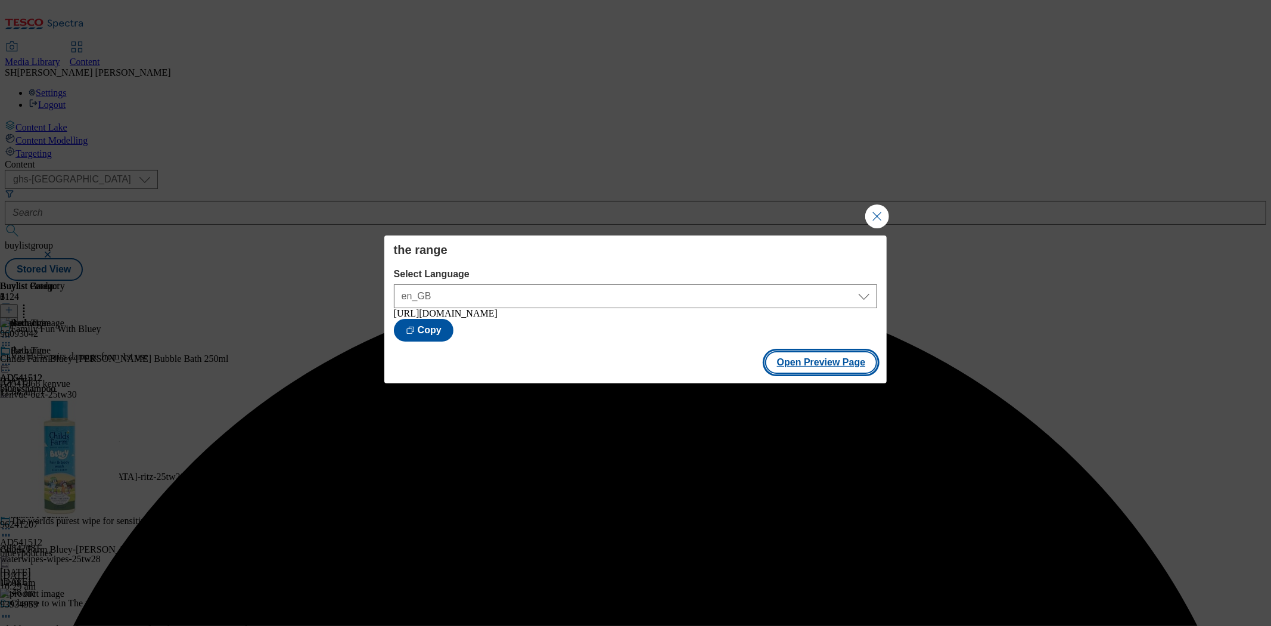
click at [791, 368] on button "Open Preview Page" at bounding box center [821, 362] width 113 height 23
click at [872, 216] on button "Close Modal" at bounding box center [877, 216] width 24 height 24
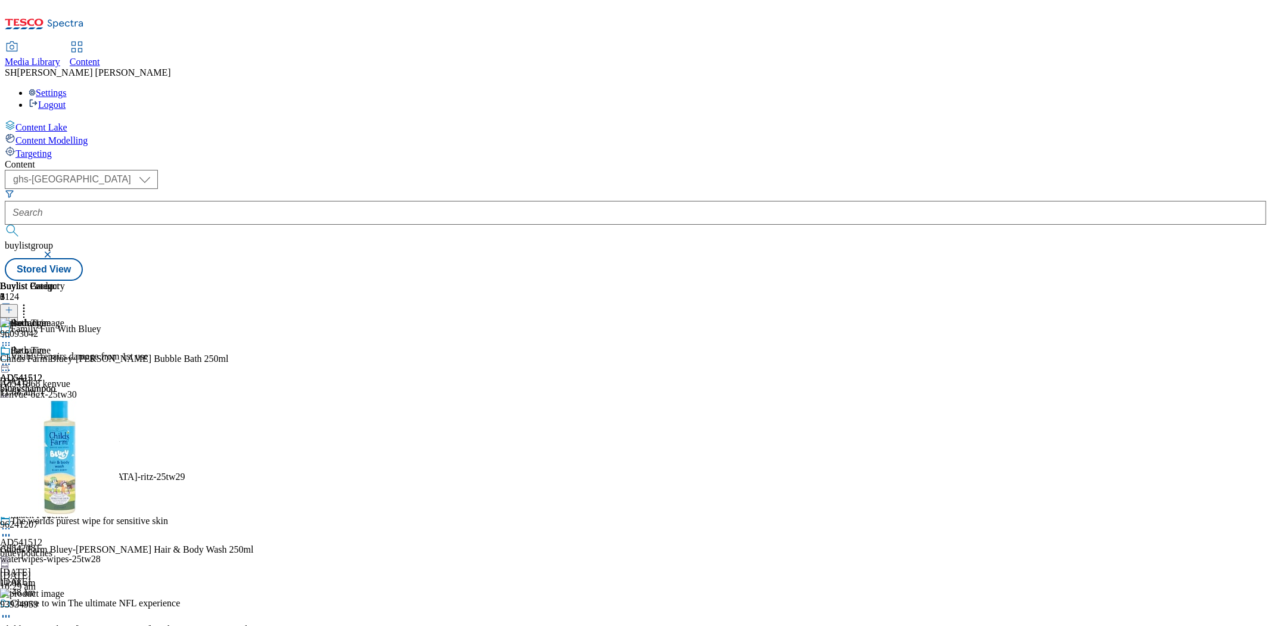
click at [12, 358] on icon at bounding box center [6, 364] width 12 height 12
click at [77, 453] on span "Un-preview" at bounding box center [57, 457] width 40 height 9
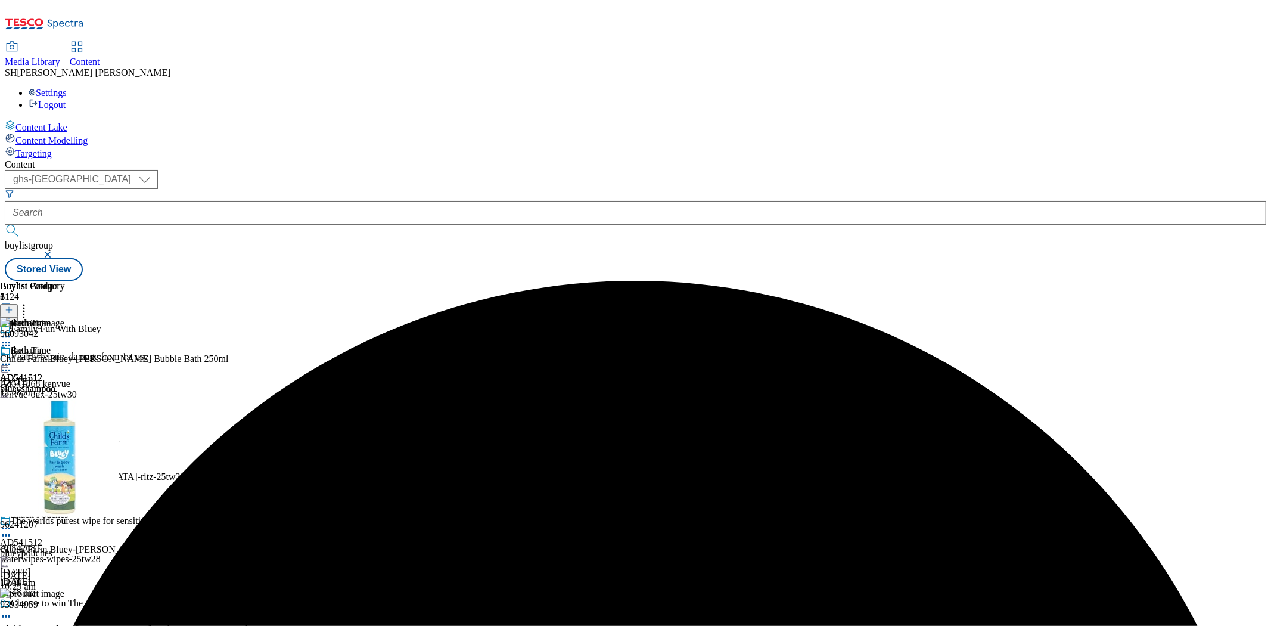
click at [12, 358] on icon at bounding box center [6, 364] width 12 height 12
click at [51, 385] on span "Edit" at bounding box center [44, 389] width 14 height 9
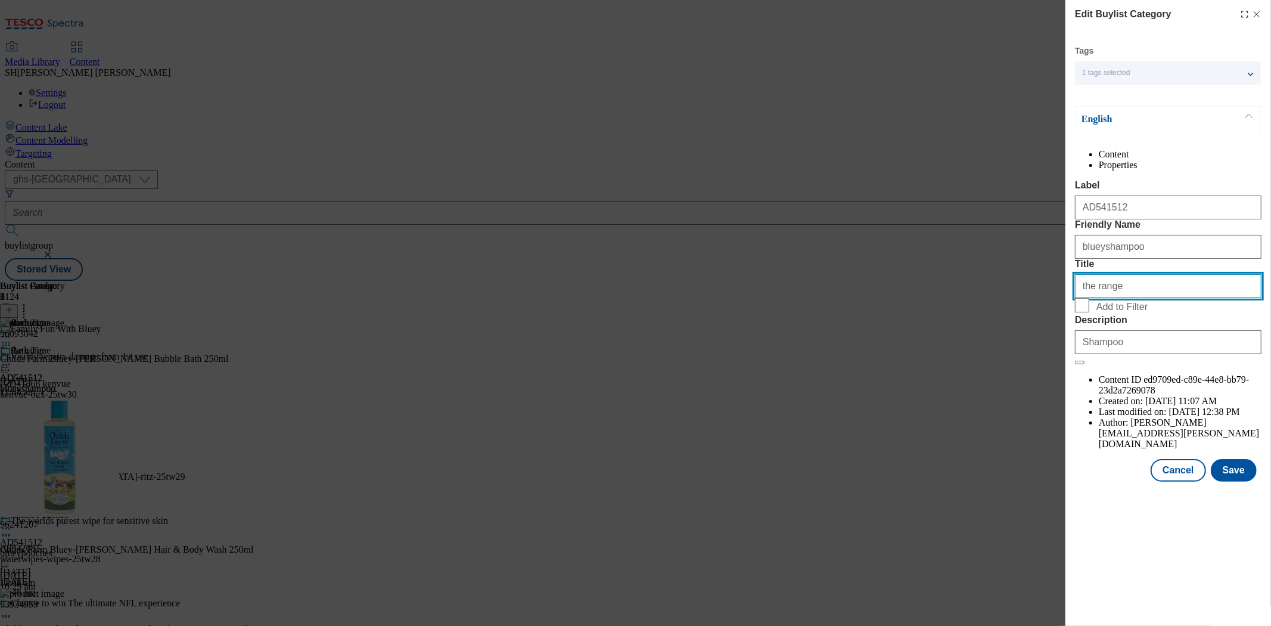
drag, startPoint x: 1126, startPoint y: 353, endPoint x: 1050, endPoint y: 355, distance: 76.3
click at [1053, 355] on div "Edit Buylist Category Tags 1 tags selected buylist category English Content Pro…" at bounding box center [635, 313] width 1271 height 626
paste input "Family Fun With Bluey"
type input "Family Fun With Bluey"
click at [1234, 481] on button "Save" at bounding box center [1234, 470] width 46 height 23
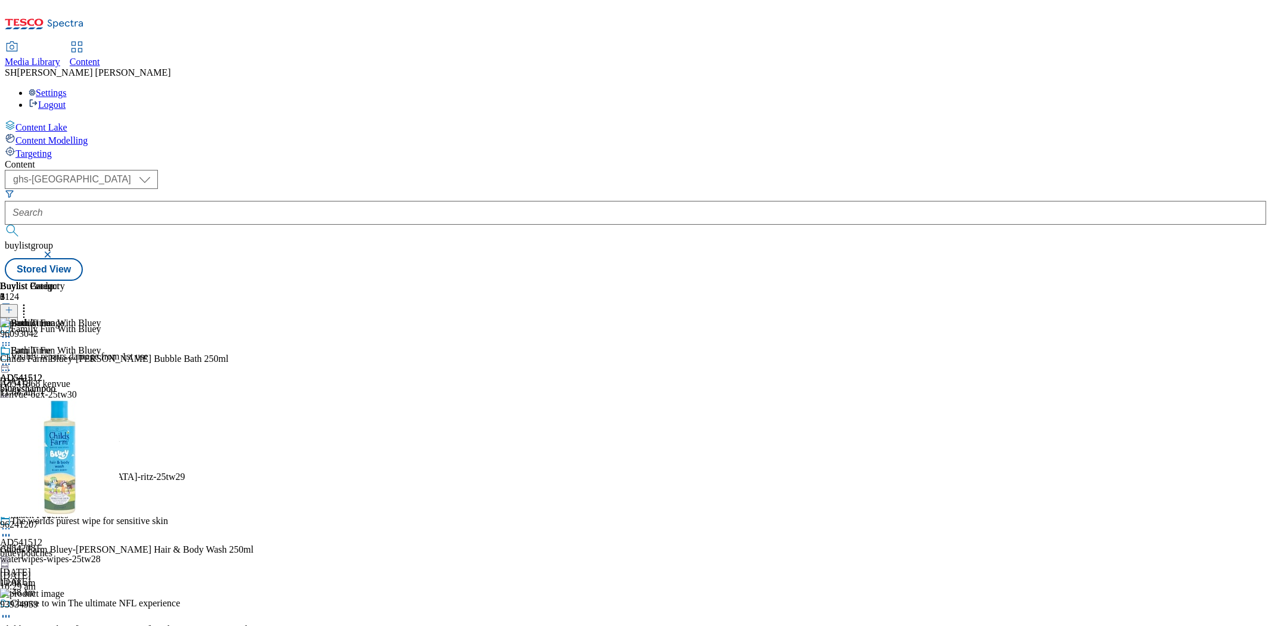
click at [12, 358] on icon at bounding box center [6, 364] width 12 height 12
click at [65, 440] on span "Preview" at bounding box center [51, 444] width 28 height 9
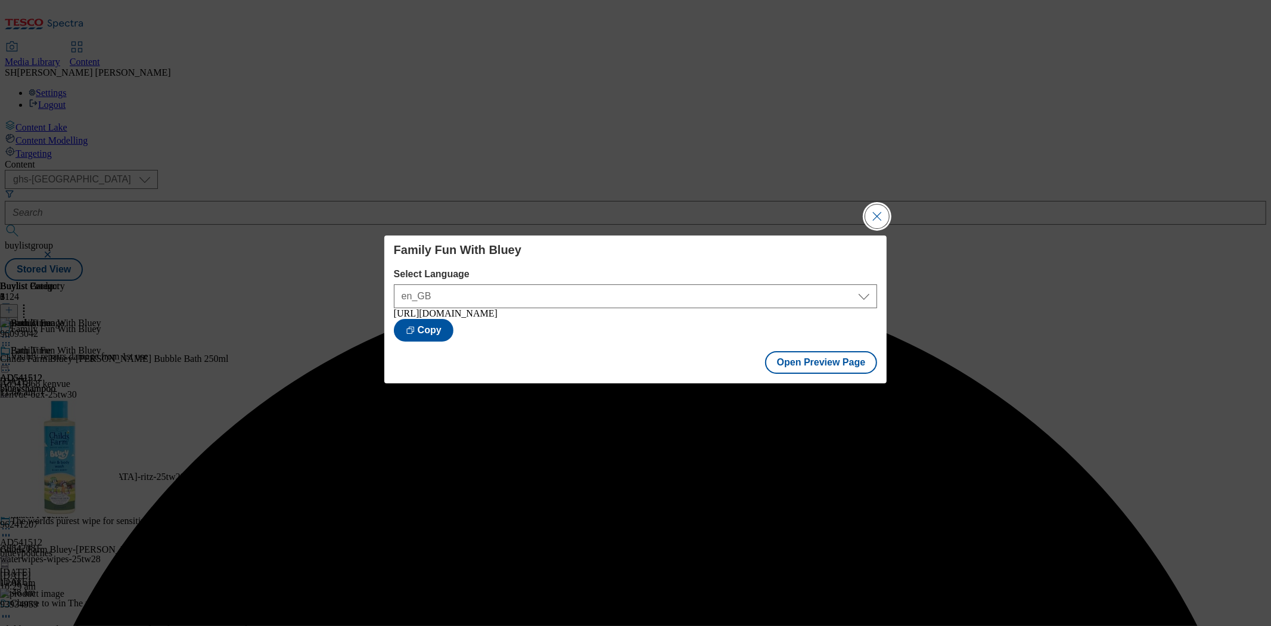
click at [875, 210] on button "Close Modal" at bounding box center [877, 216] width 24 height 24
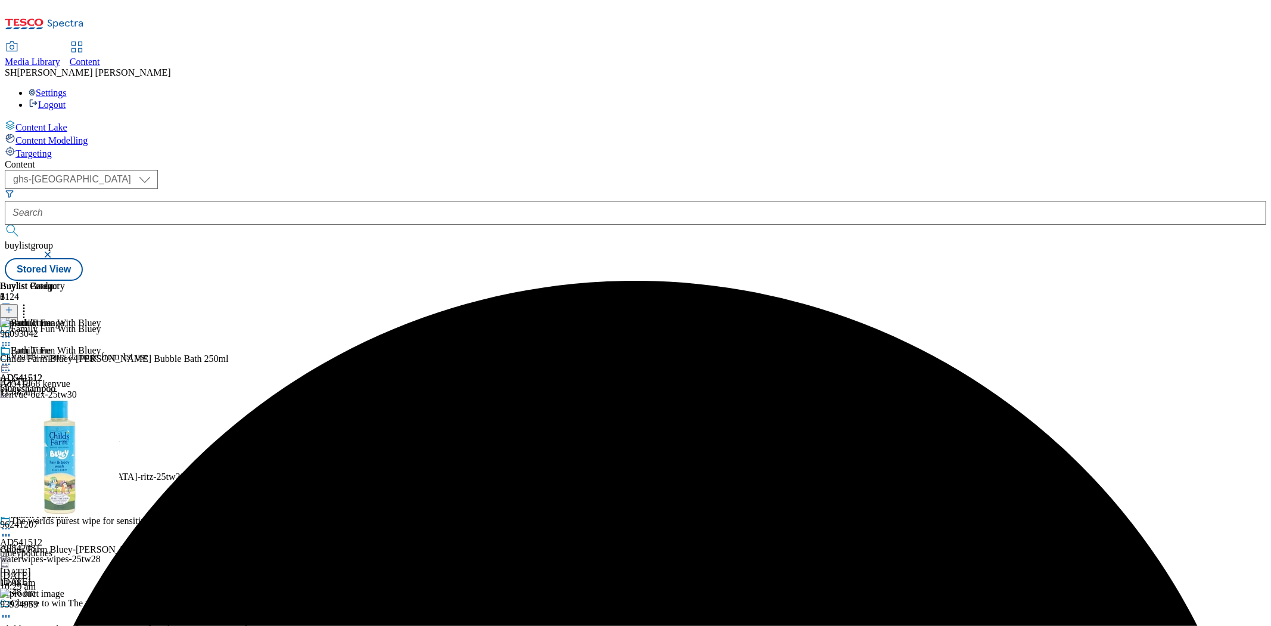
click at [12, 358] on icon at bounding box center [6, 364] width 12 height 12
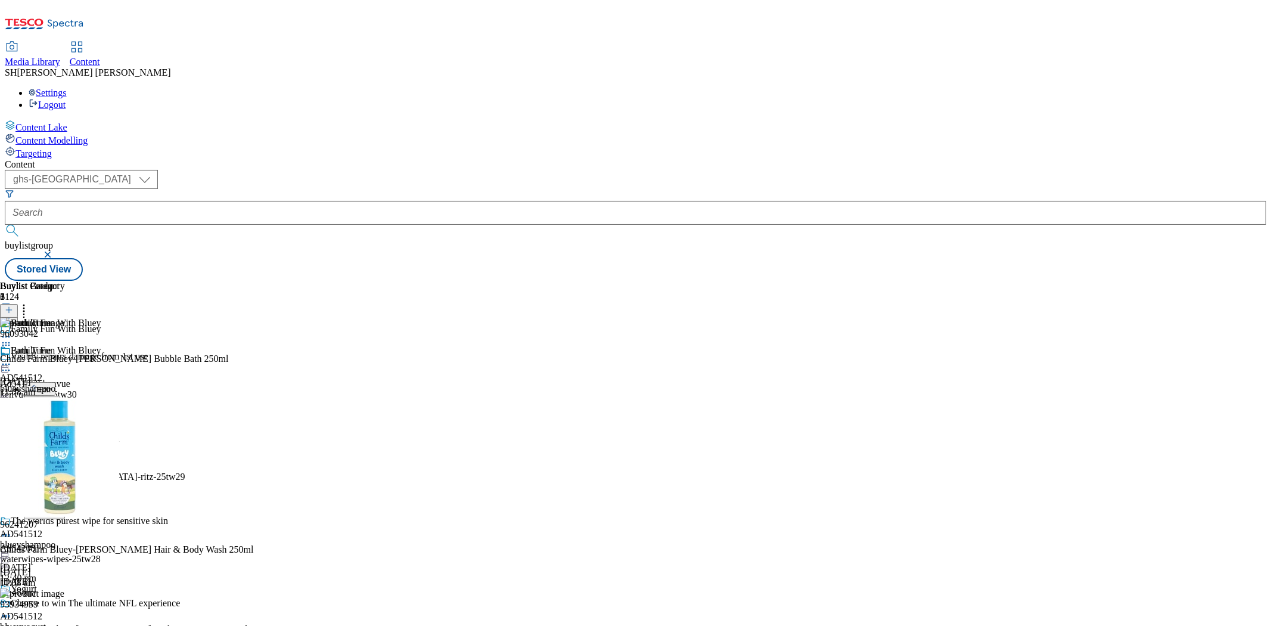
click at [77, 453] on span "Un-preview" at bounding box center [57, 457] width 40 height 9
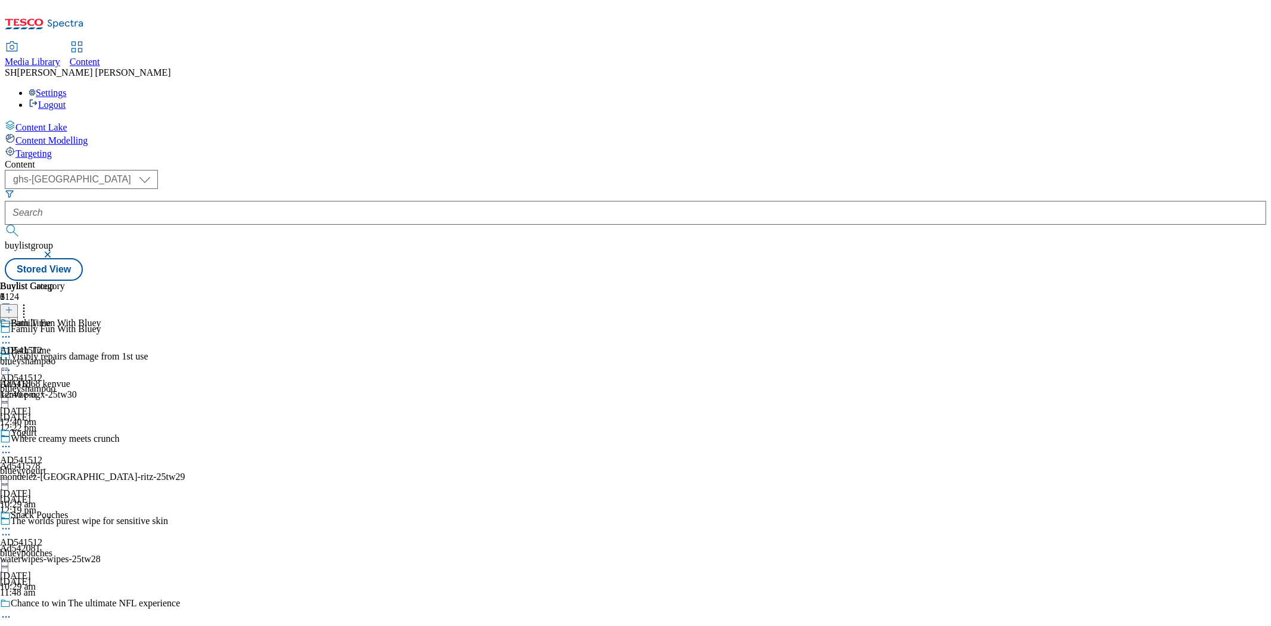
click at [12, 331] on icon at bounding box center [6, 337] width 12 height 12
click at [12, 358] on icon at bounding box center [6, 364] width 12 height 12
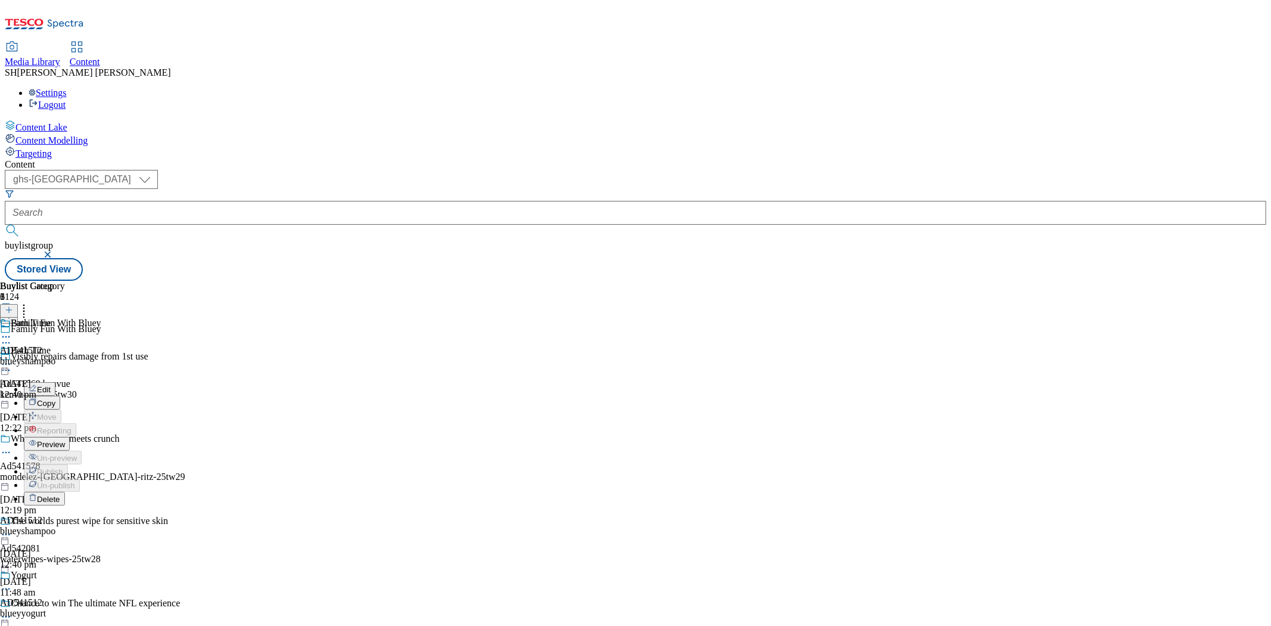
click at [55, 382] on button "Edit" at bounding box center [40, 389] width 32 height 14
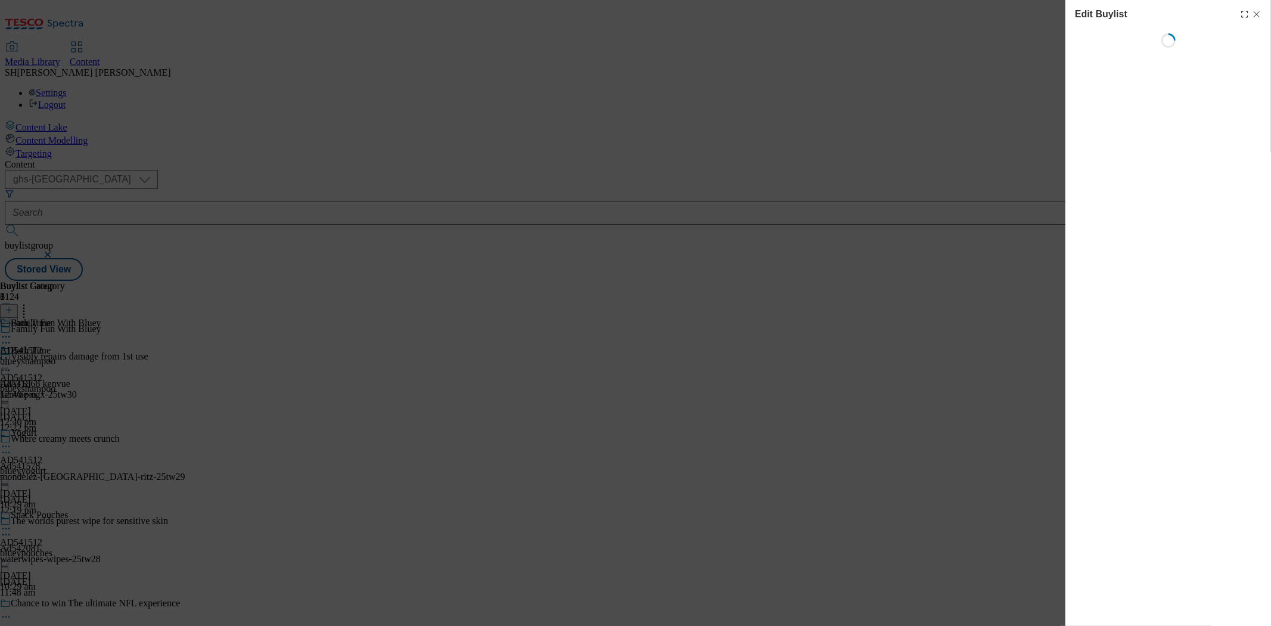
select select "seasonal"
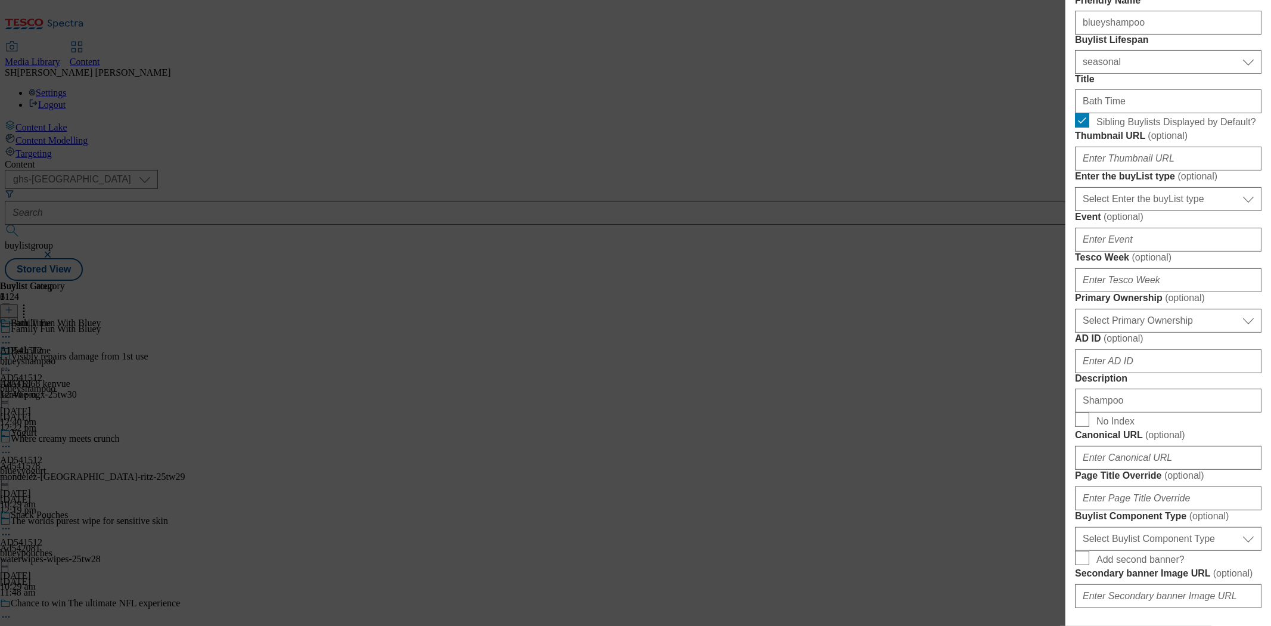
scroll to position [265, 0]
click at [872, 371] on div "Edit Buylist Tags 1 tags selected buylist English Content Properties Label AD54…" at bounding box center [635, 313] width 1271 height 626
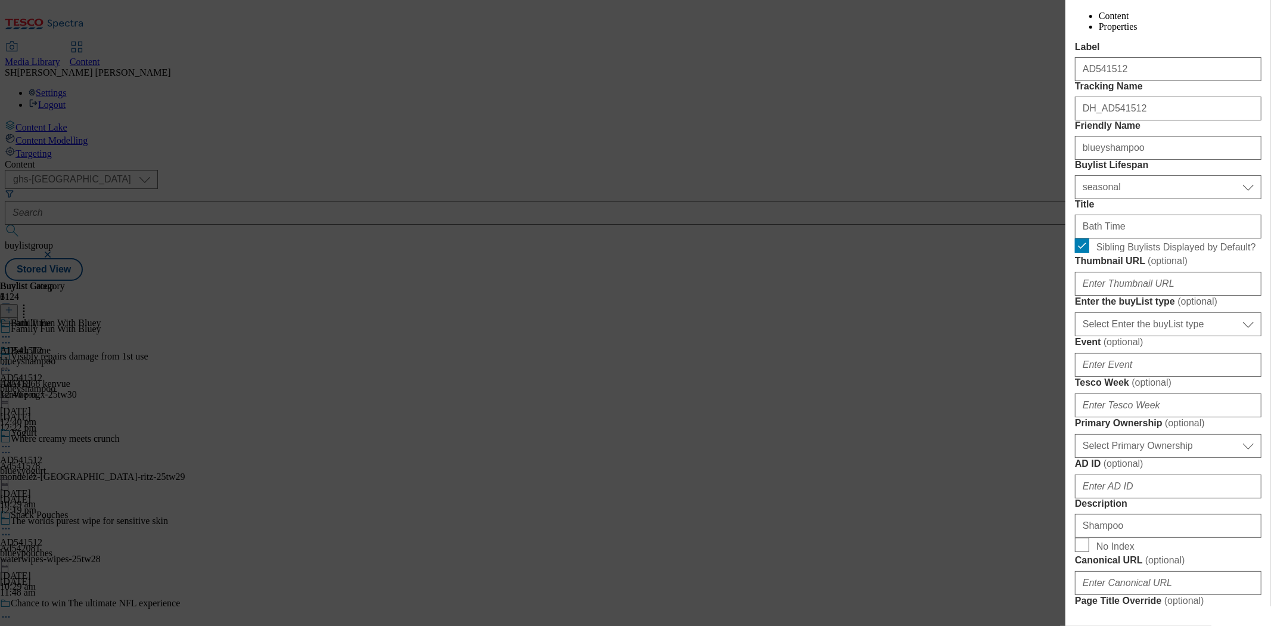
scroll to position [0, 0]
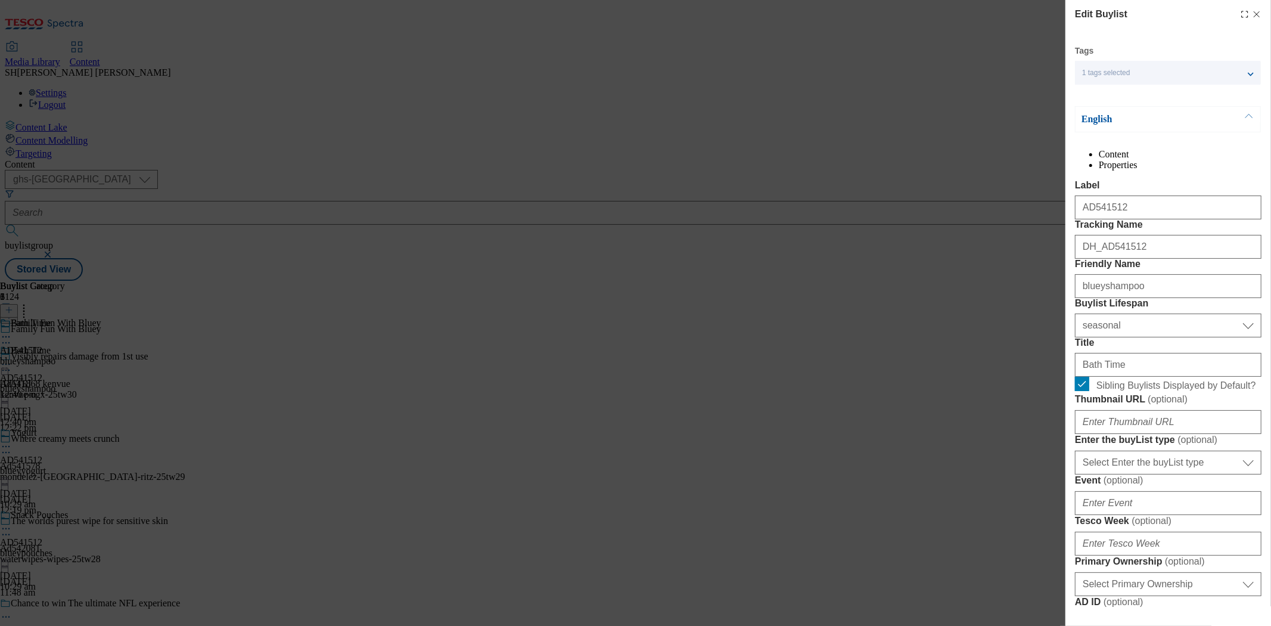
click at [1252, 14] on icon "Modal" at bounding box center [1257, 15] width 10 height 10
select select "seasonal"
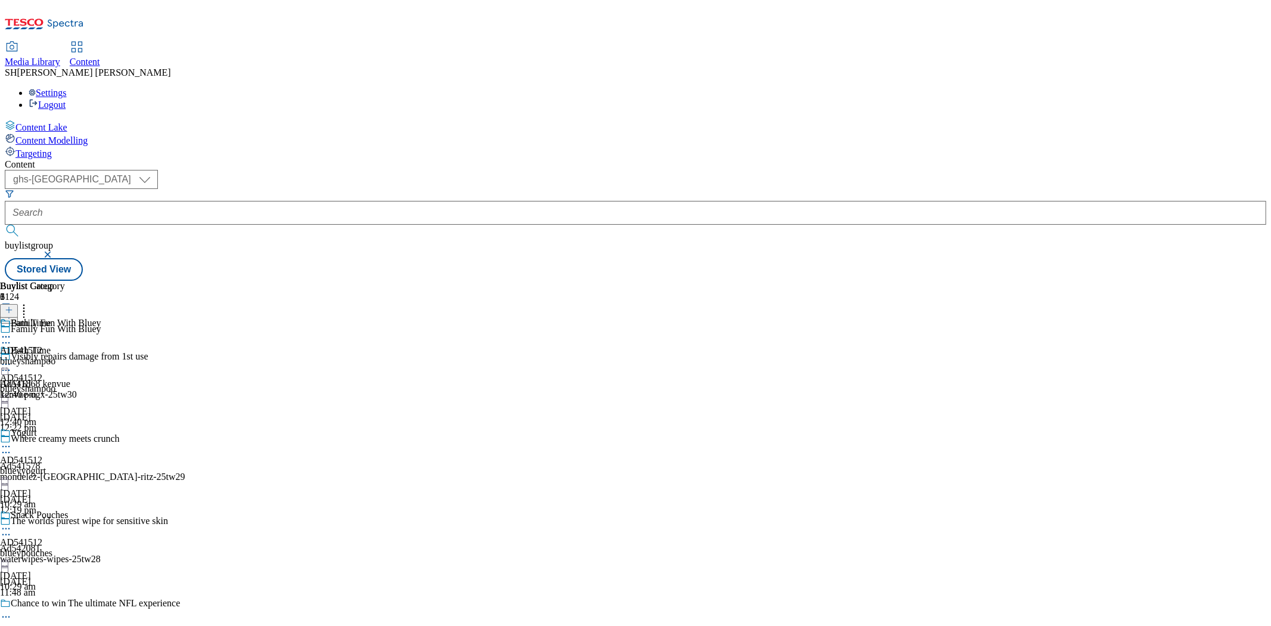
click at [12, 331] on icon at bounding box center [6, 337] width 12 height 12
click at [55, 355] on button "Edit" at bounding box center [40, 362] width 32 height 14
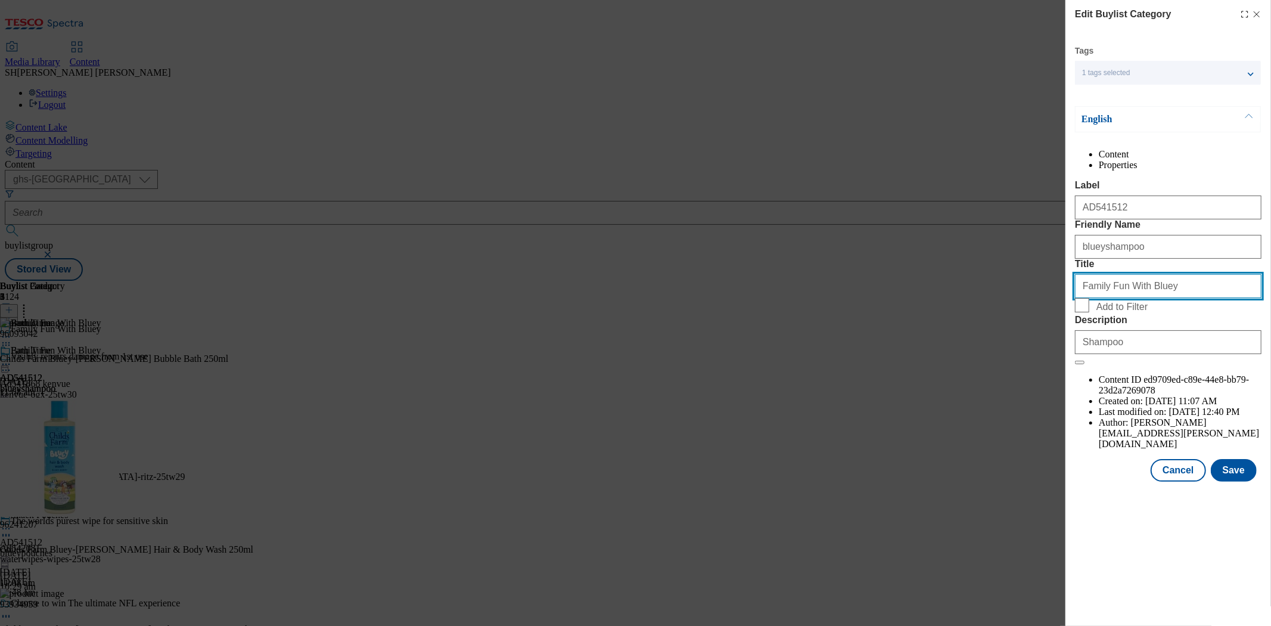
click at [1162, 298] on input "Family Fun With Bluey" at bounding box center [1168, 286] width 186 height 24
drag, startPoint x: 1168, startPoint y: 350, endPoint x: 1022, endPoint y: 352, distance: 146.6
click at [1022, 352] on div "Edit Buylist Category Tags 1 tags selected buylist category English Content Pro…" at bounding box center [635, 313] width 1271 height 626
type input "the range"
click at [1226, 481] on button "Save" at bounding box center [1234, 470] width 46 height 23
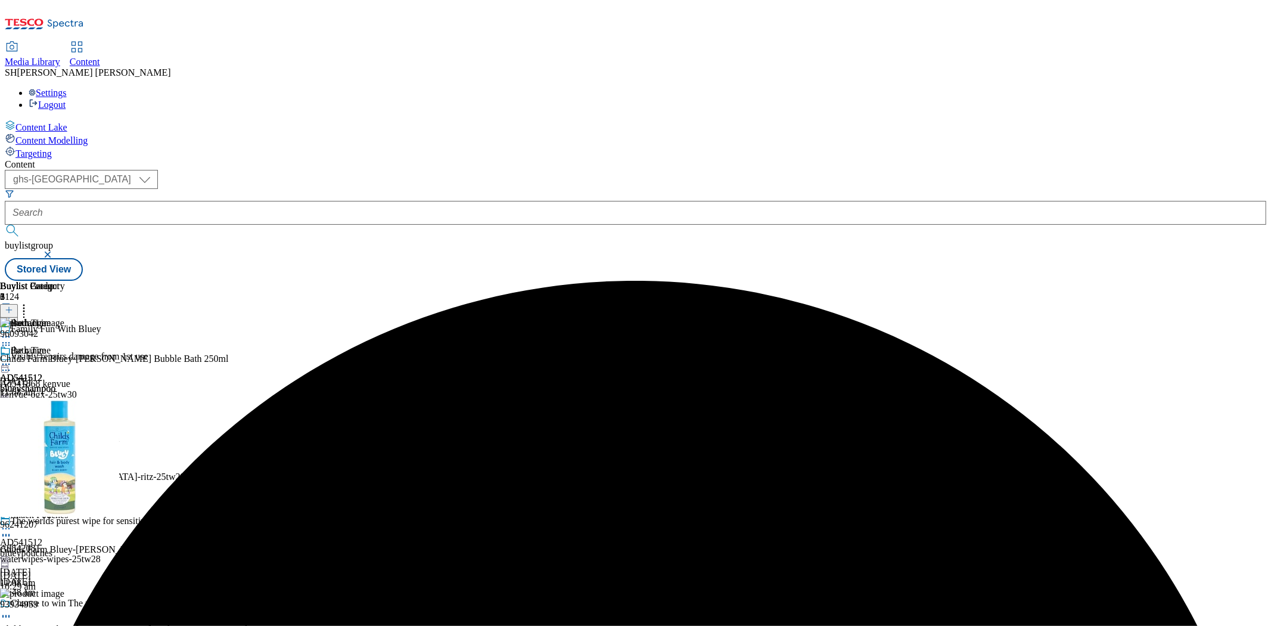
click at [12, 358] on icon at bounding box center [6, 364] width 12 height 12
click at [65, 440] on span "Preview" at bounding box center [51, 444] width 28 height 9
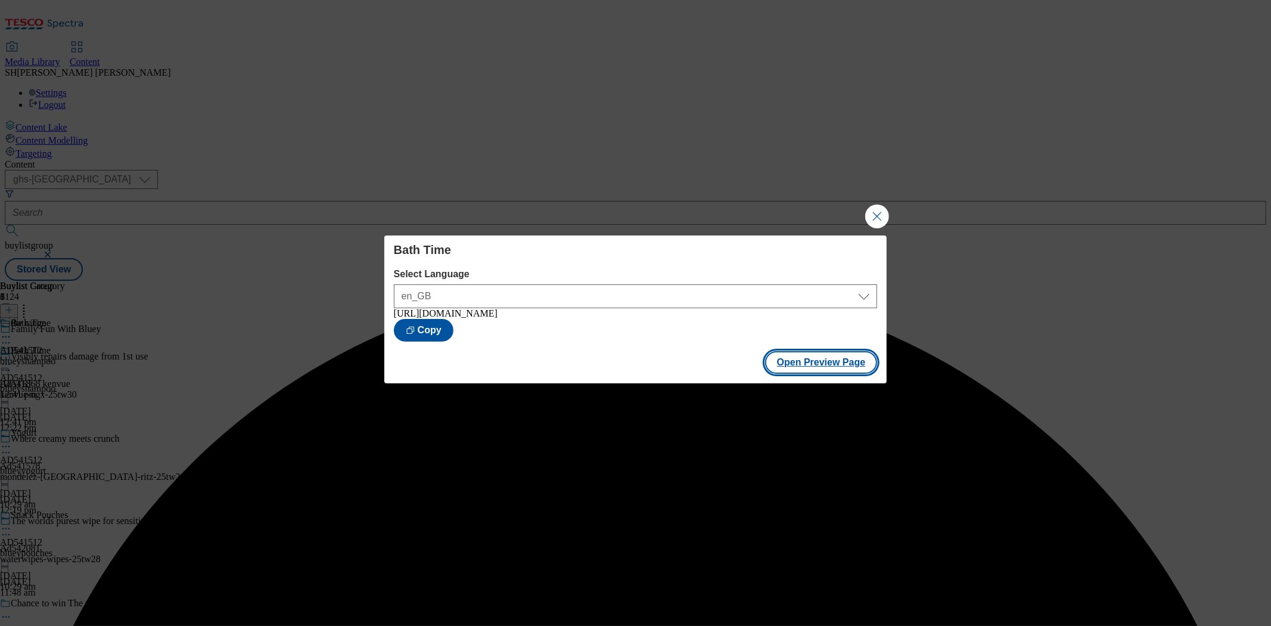
click at [819, 366] on button "Open Preview Page" at bounding box center [821, 362] width 113 height 23
click at [874, 211] on button "Close Modal" at bounding box center [877, 216] width 24 height 24
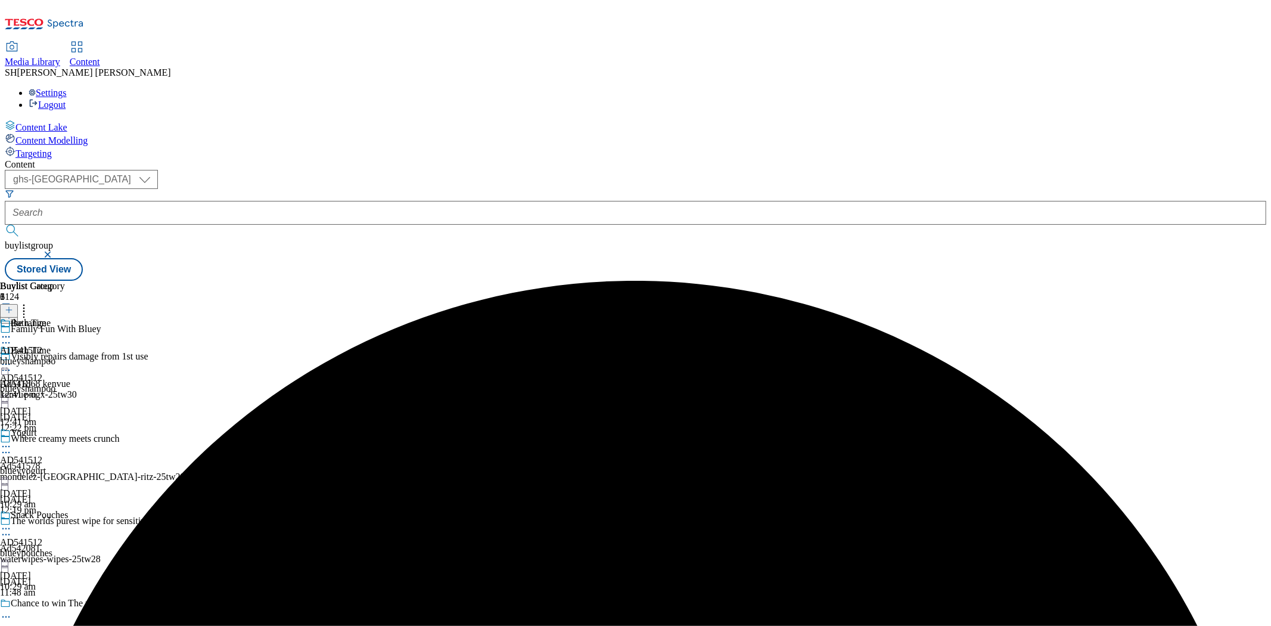
click at [12, 331] on icon at bounding box center [6, 337] width 12 height 12
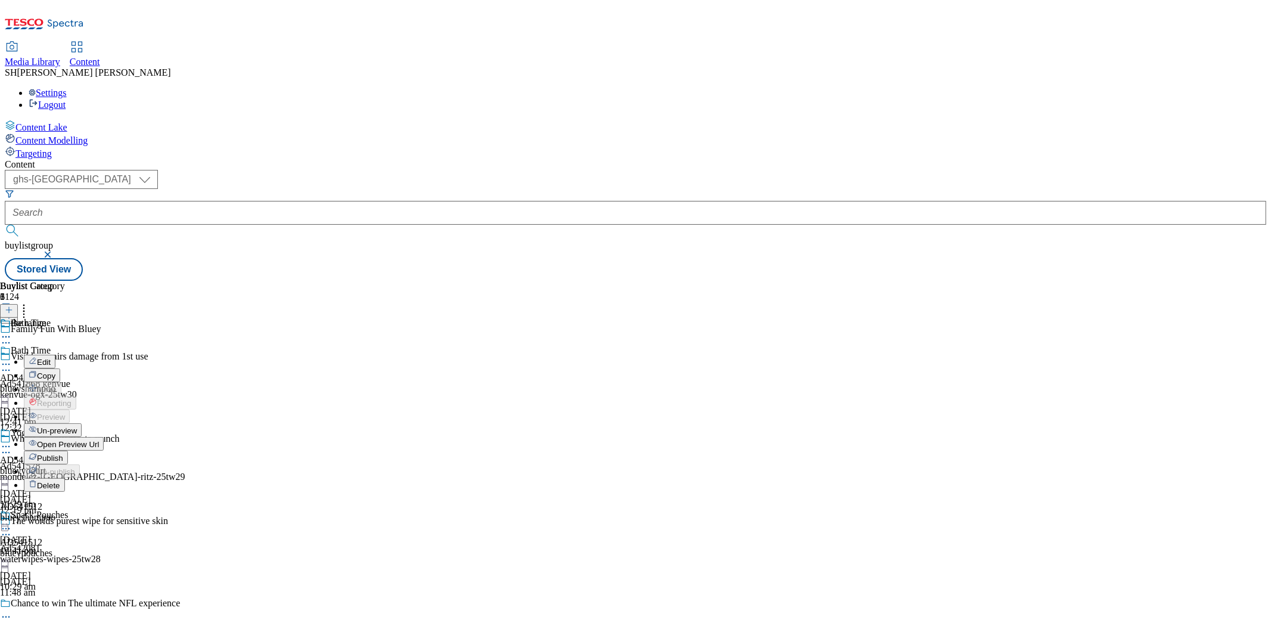
click at [51, 357] on span "Edit" at bounding box center [44, 361] width 14 height 9
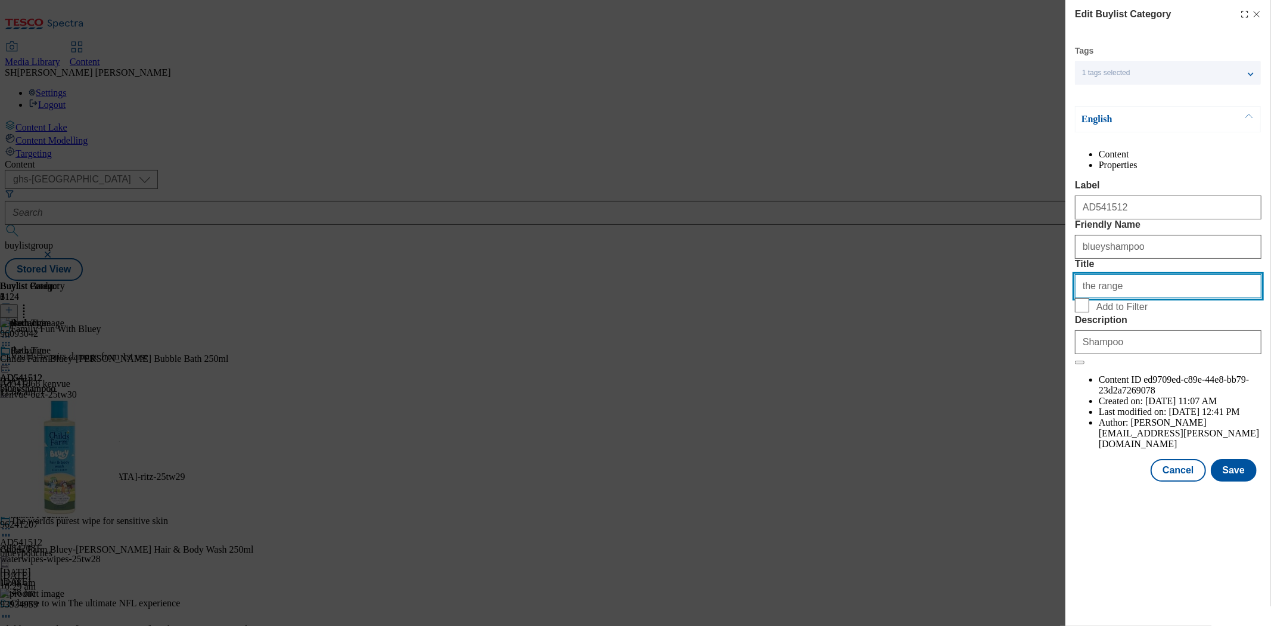
drag, startPoint x: 1121, startPoint y: 350, endPoint x: 1043, endPoint y: 352, distance: 78.1
click at [1043, 352] on div "Edit Buylist Category Tags 1 tags selected buylist category English Content Pro…" at bounding box center [635, 313] width 1271 height 626
paste input "Family Fun With Bluey"
type input "Family Fun With Bluey"
click at [1231, 481] on button "Save" at bounding box center [1234, 470] width 46 height 23
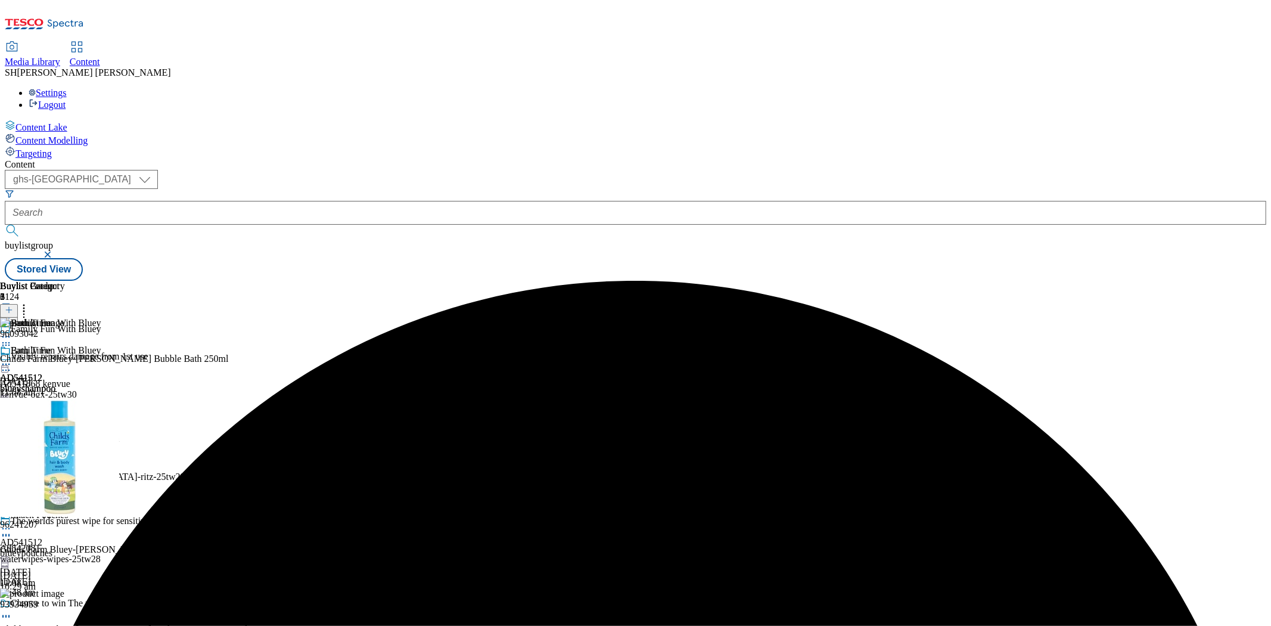
click at [12, 358] on icon at bounding box center [6, 364] width 12 height 12
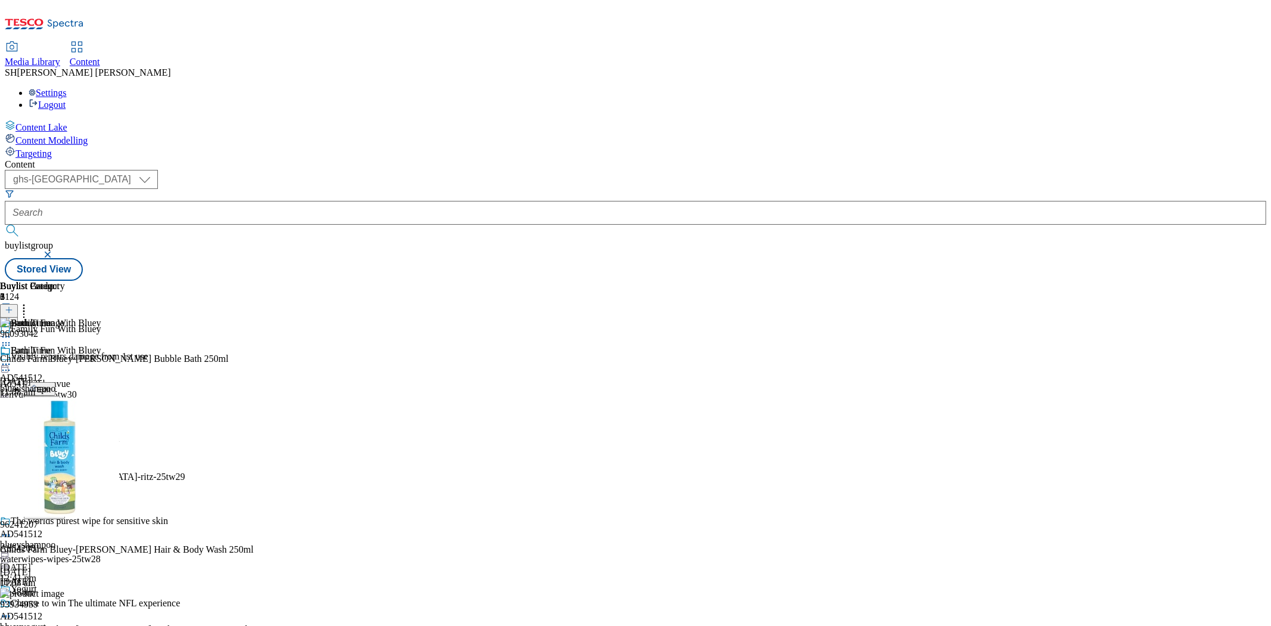
click at [63, 481] on span "Publish" at bounding box center [50, 485] width 26 height 9
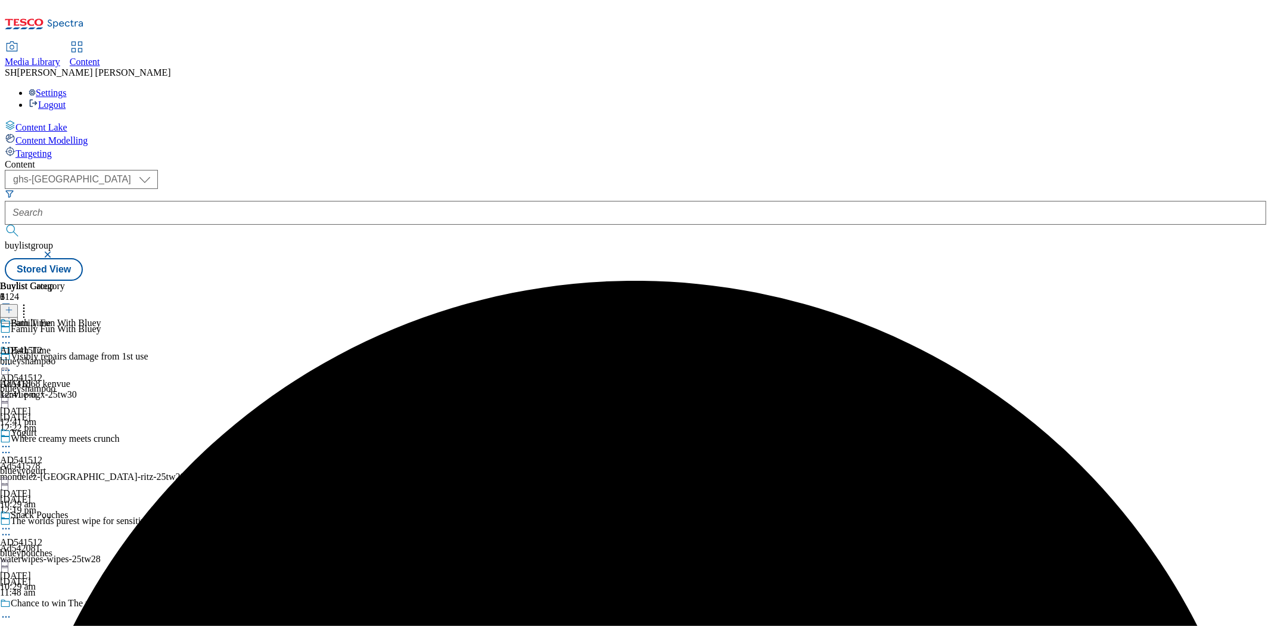
click at [7, 336] on circle at bounding box center [6, 337] width 2 height 2
click at [65, 412] on span "Preview" at bounding box center [51, 416] width 28 height 9
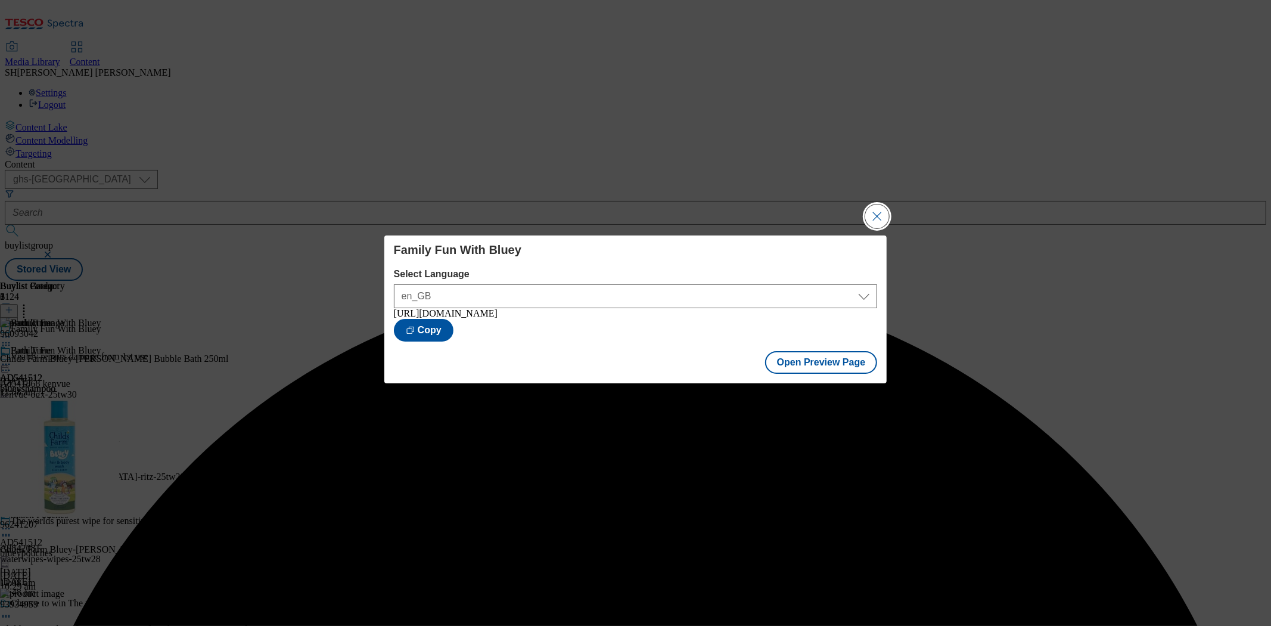
click at [878, 215] on button "Close Modal" at bounding box center [877, 216] width 24 height 24
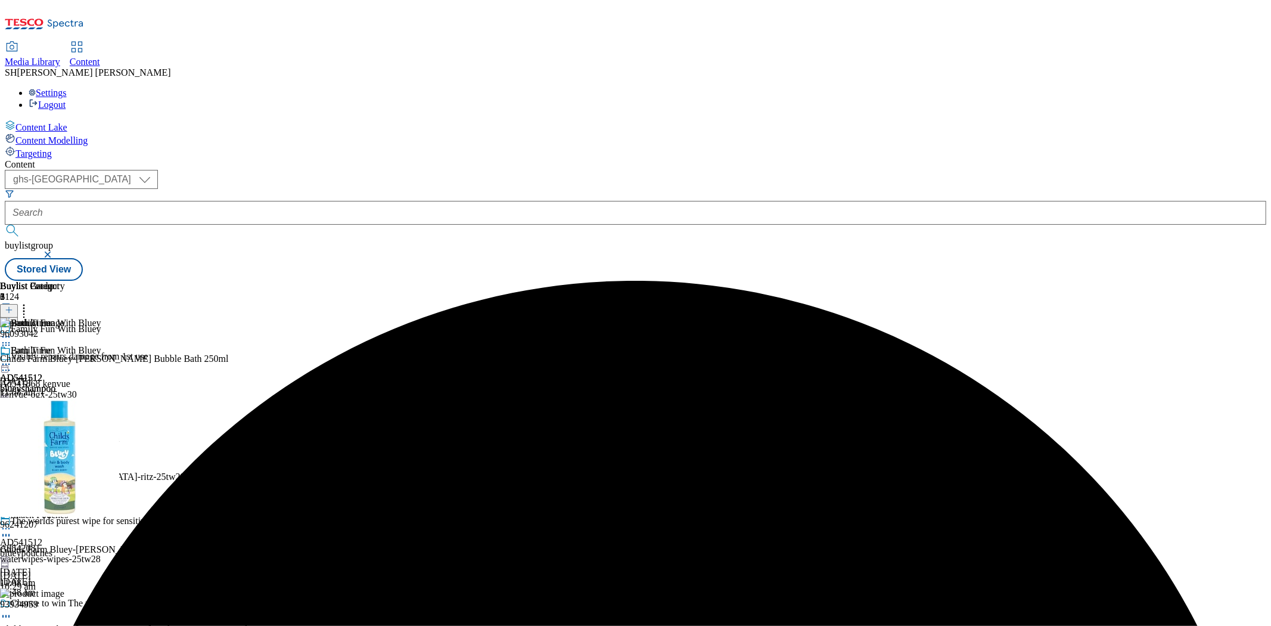
click at [12, 440] on icon at bounding box center [6, 446] width 12 height 12
click at [63, 563] on span "Publish" at bounding box center [50, 567] width 26 height 9
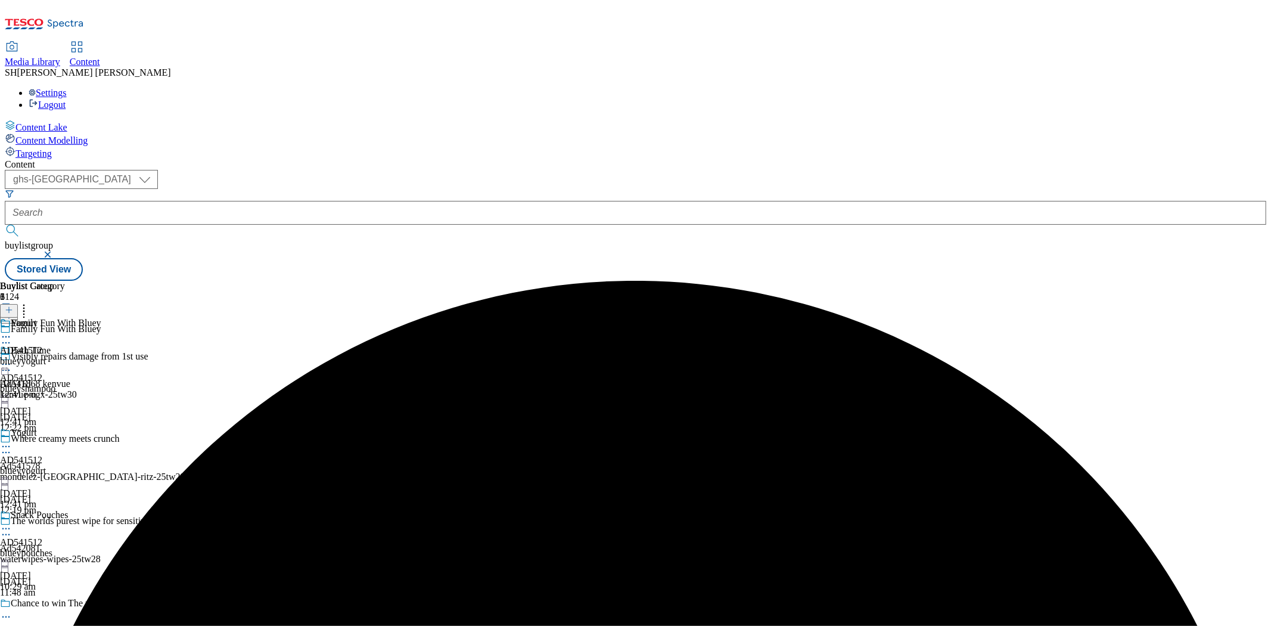
click at [12, 523] on icon at bounding box center [6, 529] width 12 height 12
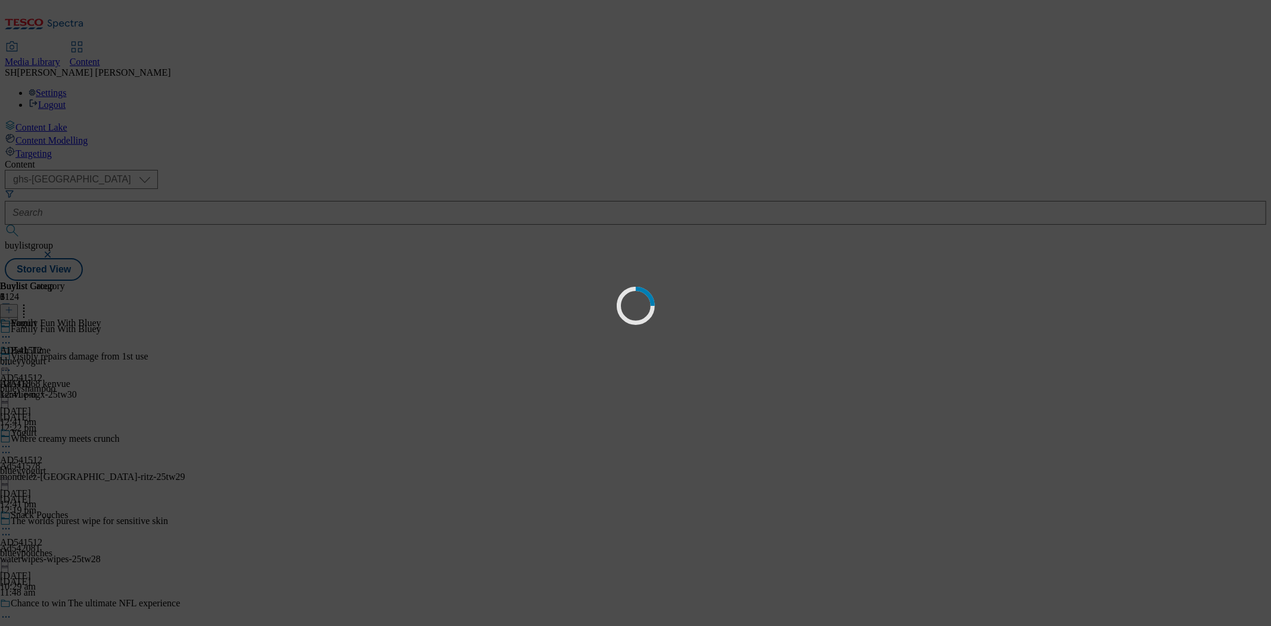
scroll to position [0, 0]
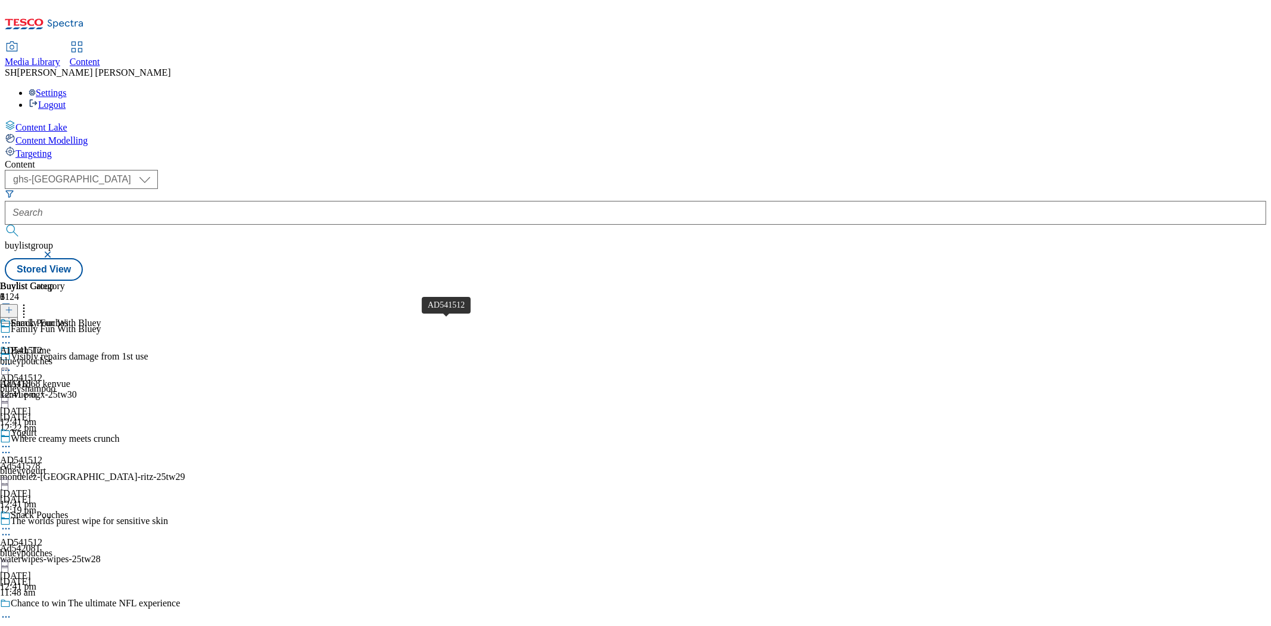
click at [42, 455] on div "AD541512" at bounding box center [21, 460] width 42 height 11
click at [42, 537] on div "AD541512" at bounding box center [21, 542] width 42 height 11
click at [12, 331] on icon at bounding box center [6, 337] width 12 height 12
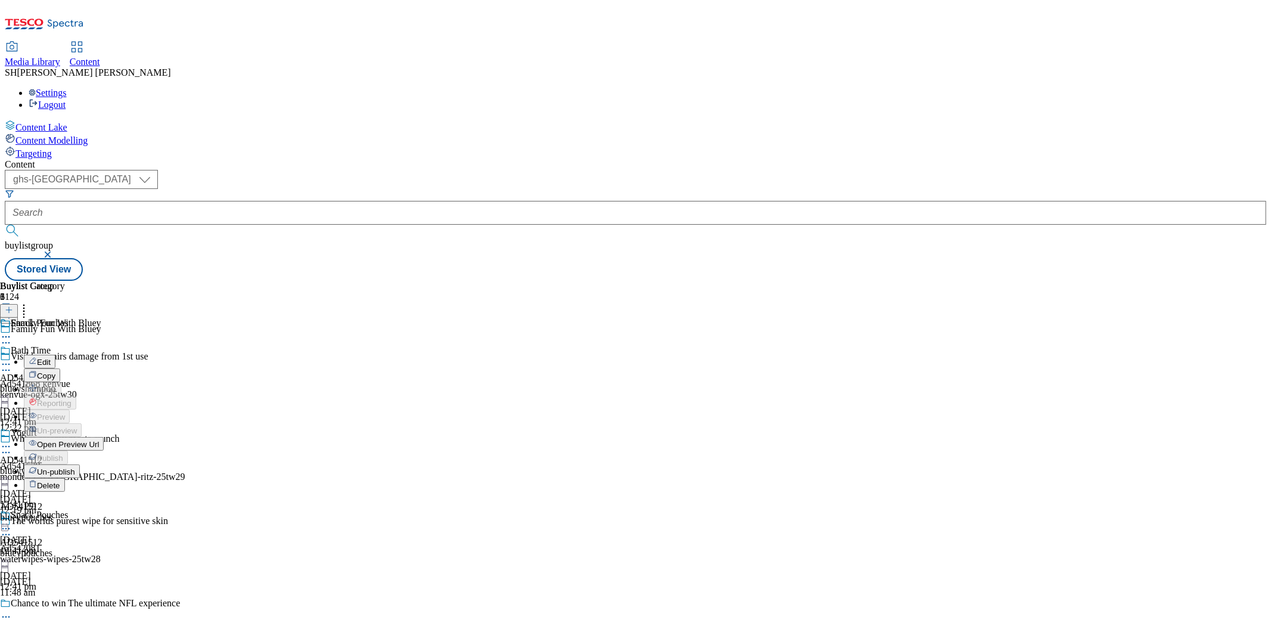
click at [99, 440] on span "Open Preview Url" at bounding box center [68, 444] width 62 height 9
